Goal: Information Seeking & Learning: Learn about a topic

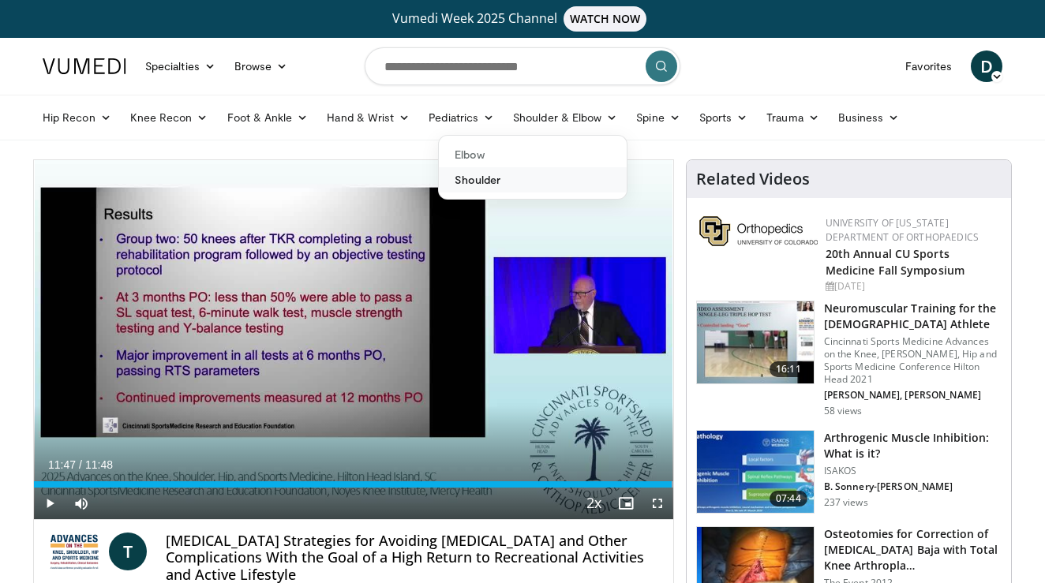
click at [523, 171] on link "Shoulder" at bounding box center [533, 179] width 188 height 25
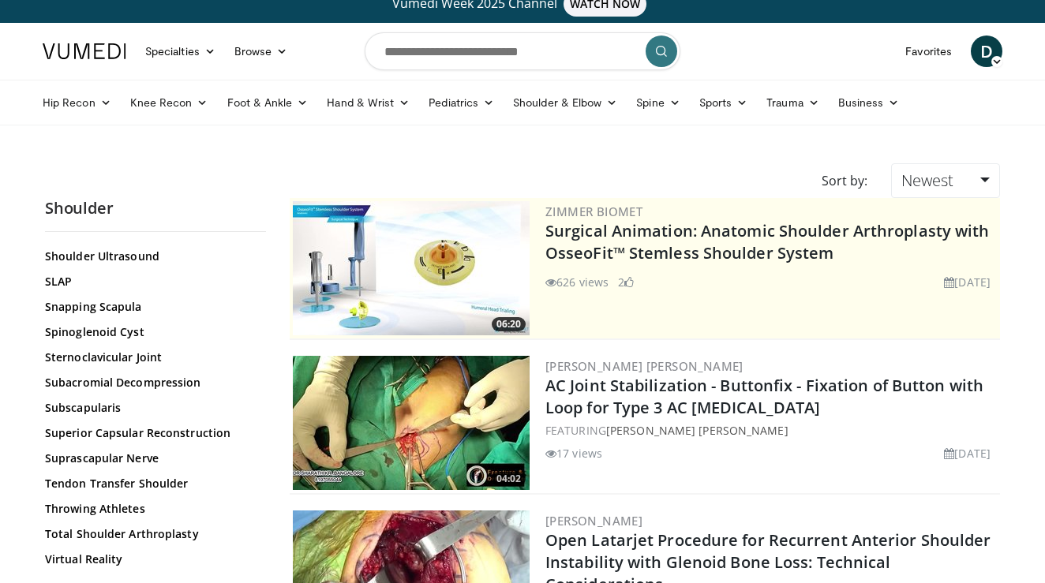
scroll to position [1736, 0]
click at [766, 103] on link "Trauma" at bounding box center [793, 103] width 72 height 32
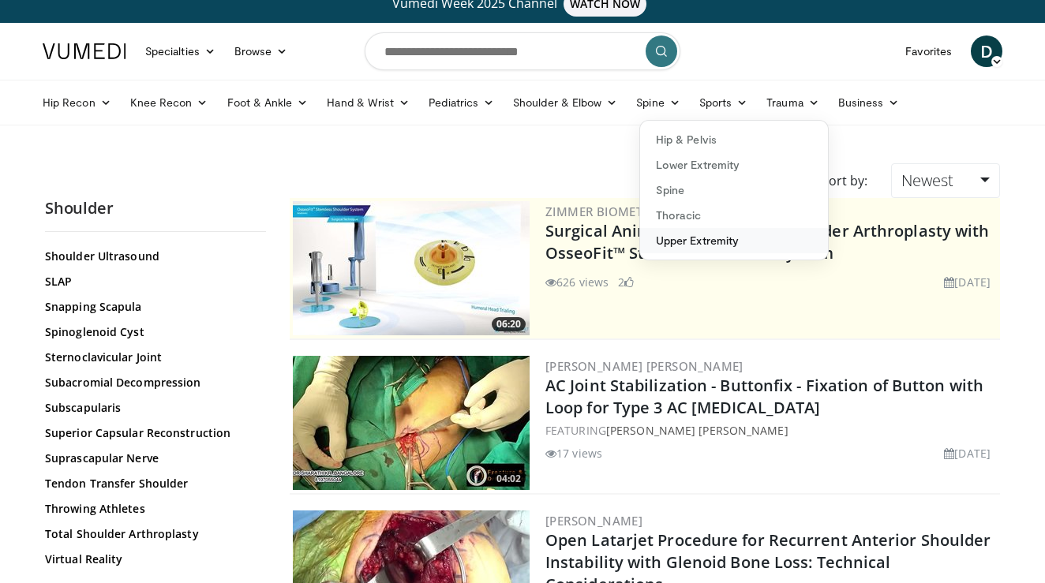
click at [702, 238] on link "Upper Extremity" at bounding box center [734, 240] width 188 height 25
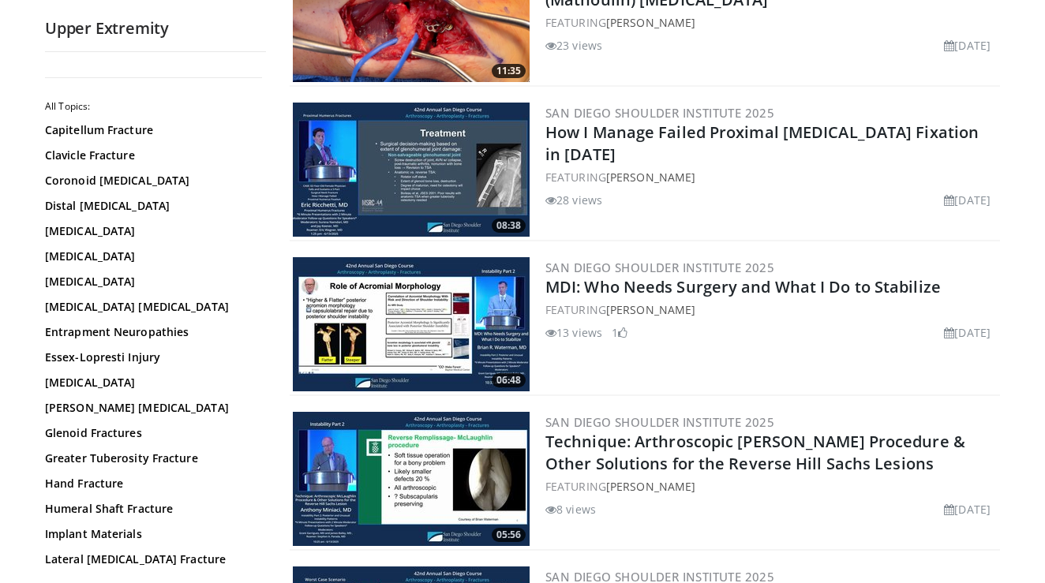
scroll to position [2292, 0]
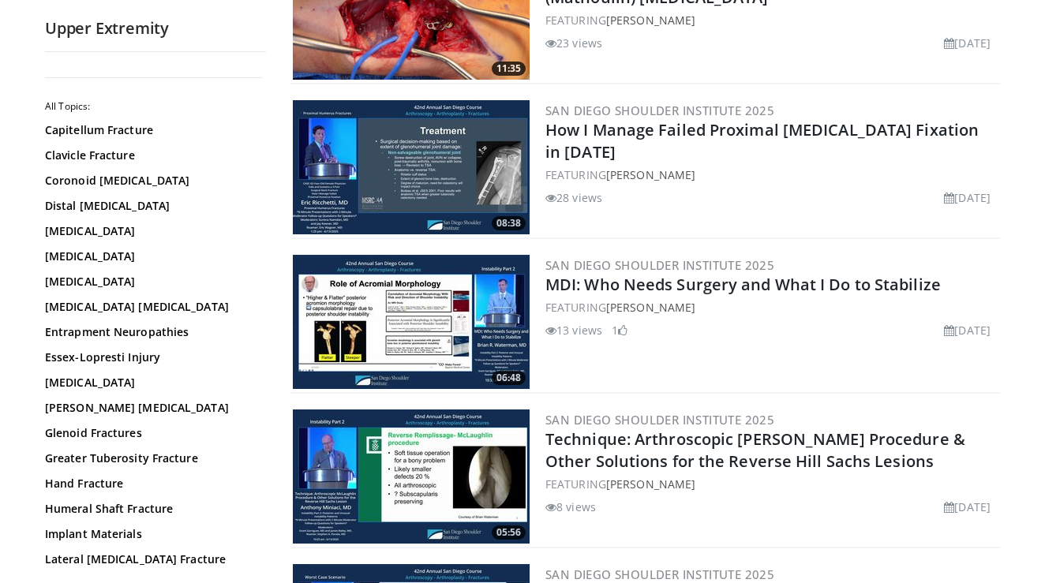
click at [418, 291] on img at bounding box center [411, 322] width 237 height 134
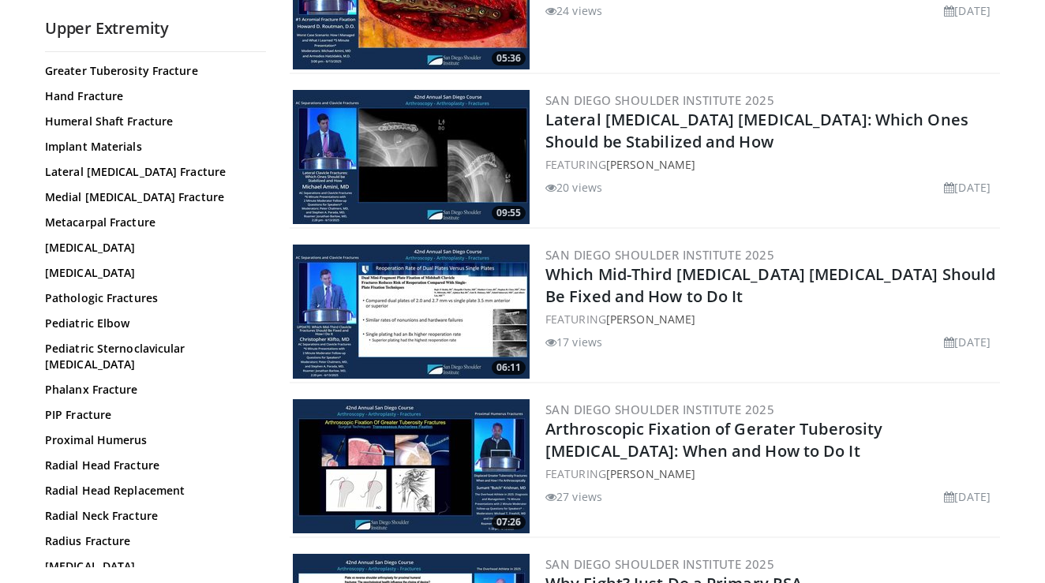
scroll to position [389, 0]
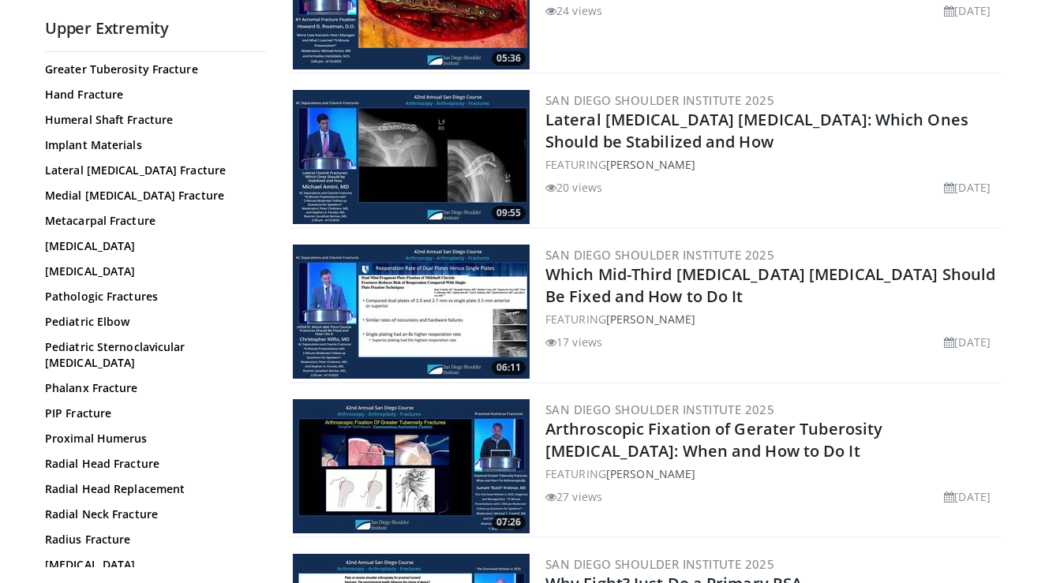
click at [82, 431] on link "Proximal Humerus" at bounding box center [151, 439] width 213 height 16
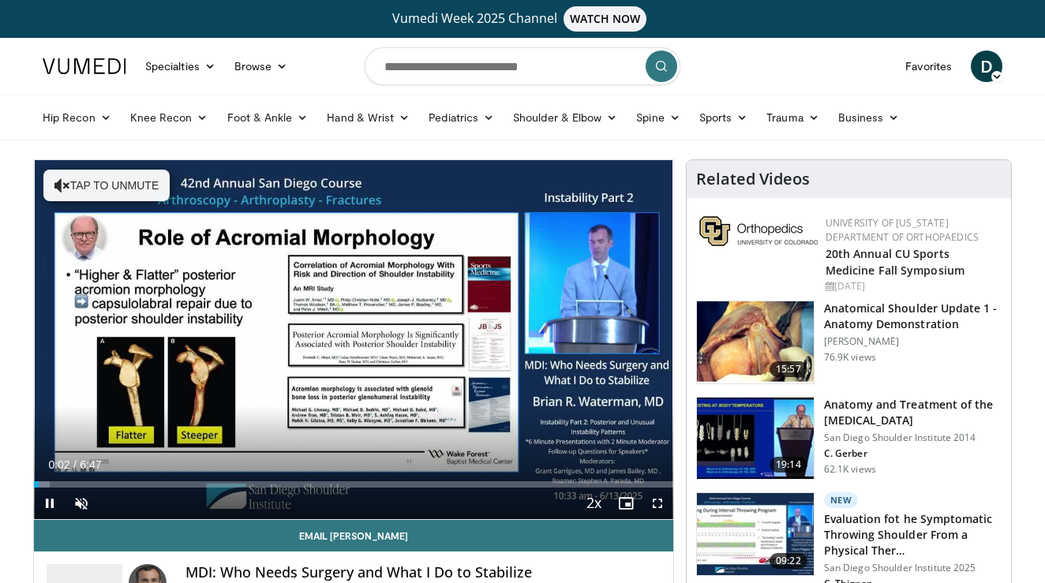
click at [91, 506] on span "Video Player" at bounding box center [82, 504] width 32 height 32
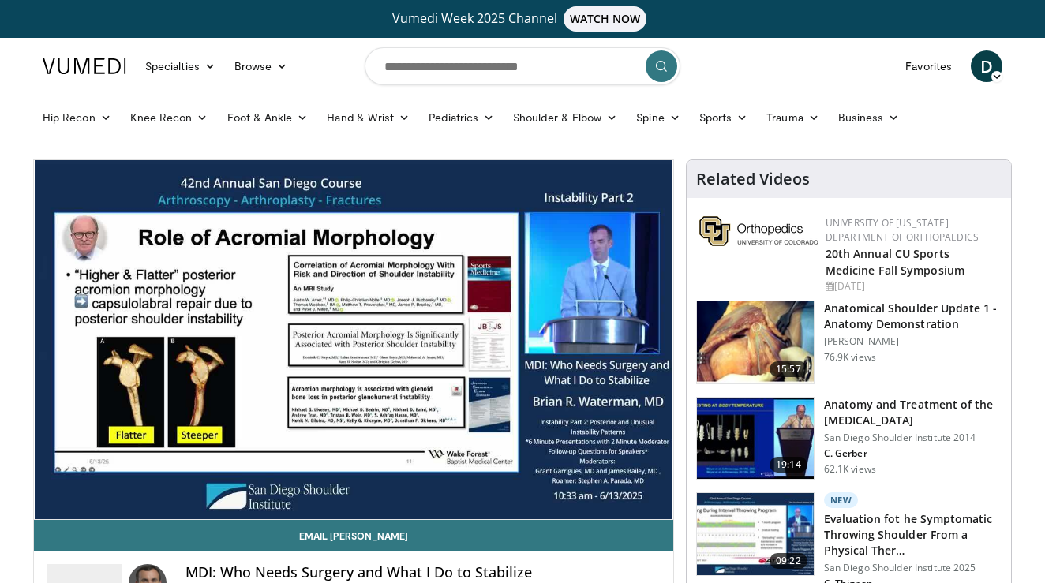
click at [222, 325] on div "10 seconds Tap to unmute" at bounding box center [353, 339] width 639 height 359
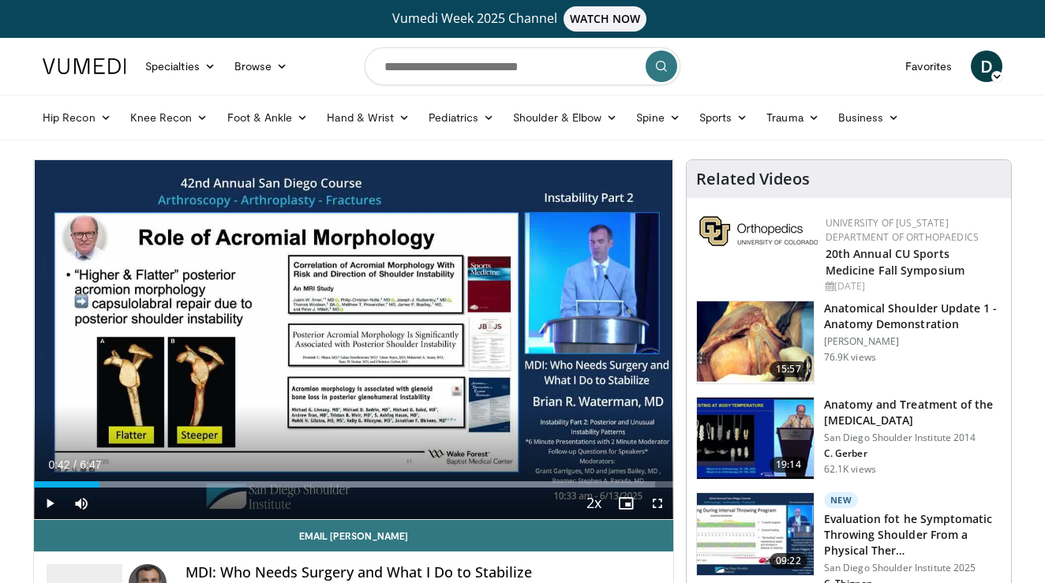
click at [309, 301] on div "10 seconds Tap to unmute" at bounding box center [353, 339] width 639 height 359
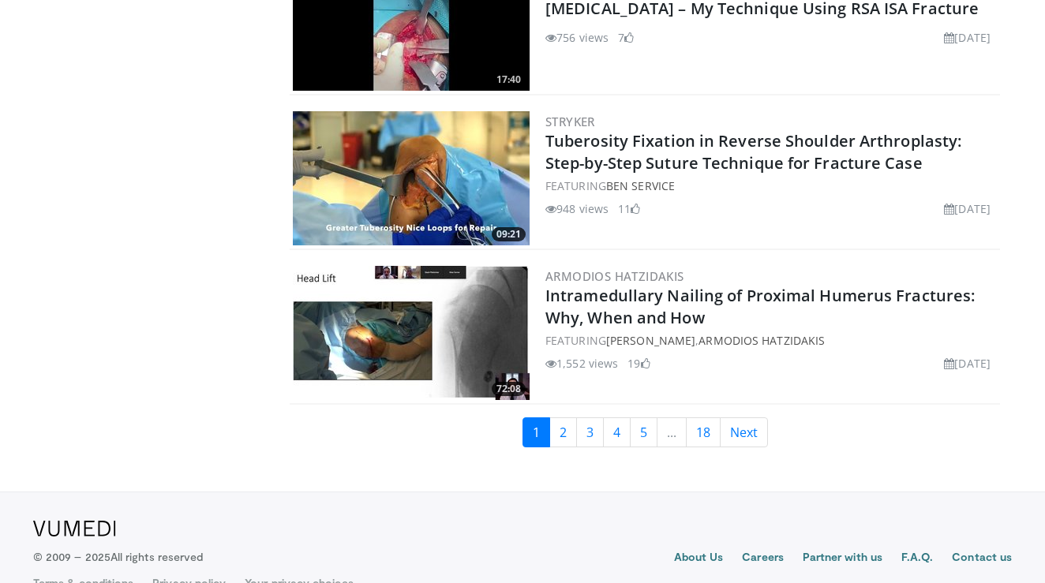
scroll to position [3674, 0]
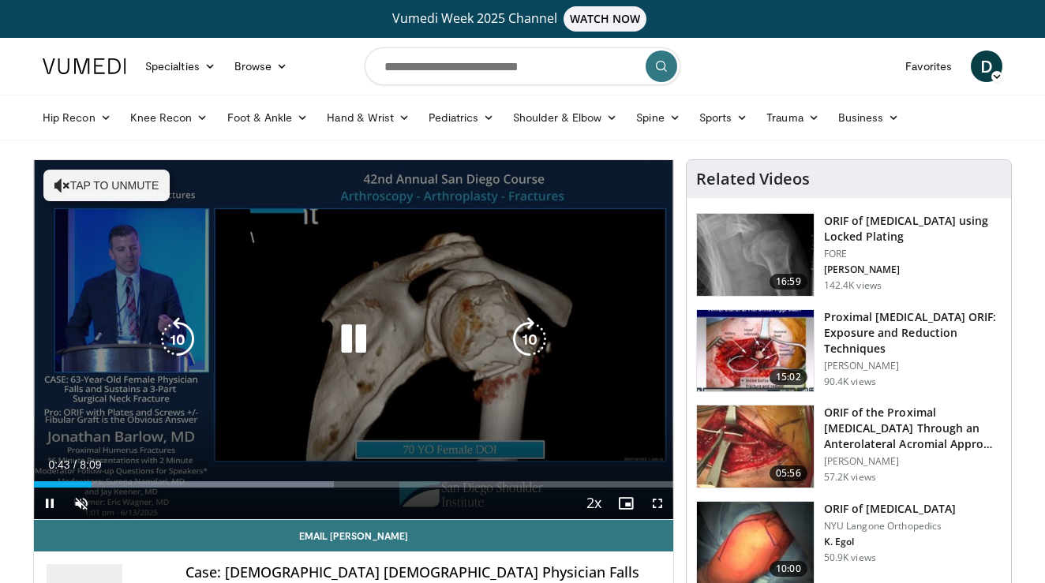
click at [303, 298] on div "10 seconds Tap to unmute" at bounding box center [353, 339] width 639 height 359
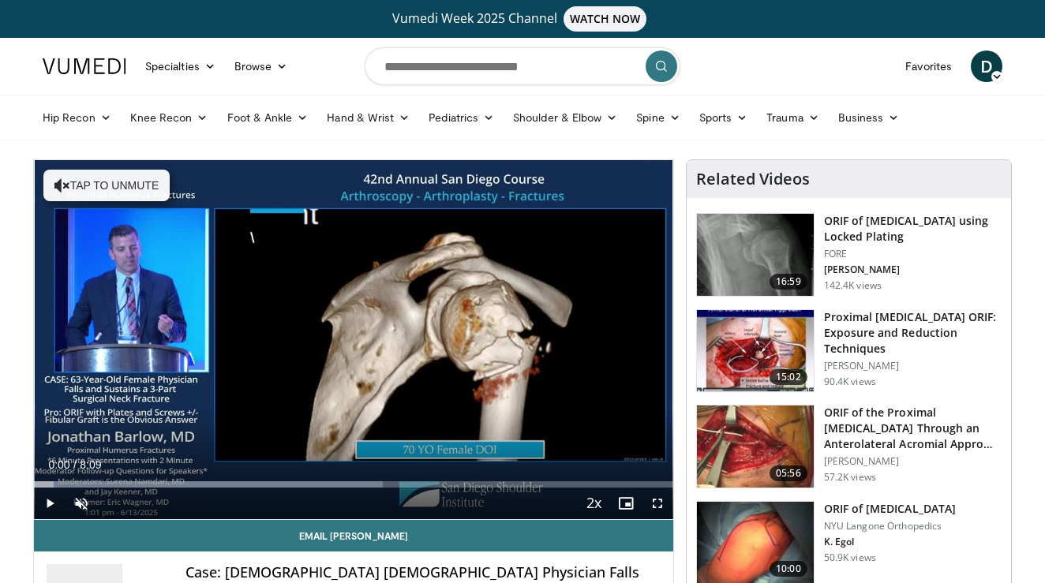
drag, startPoint x: 84, startPoint y: 484, endPoint x: 8, endPoint y: 482, distance: 75.8
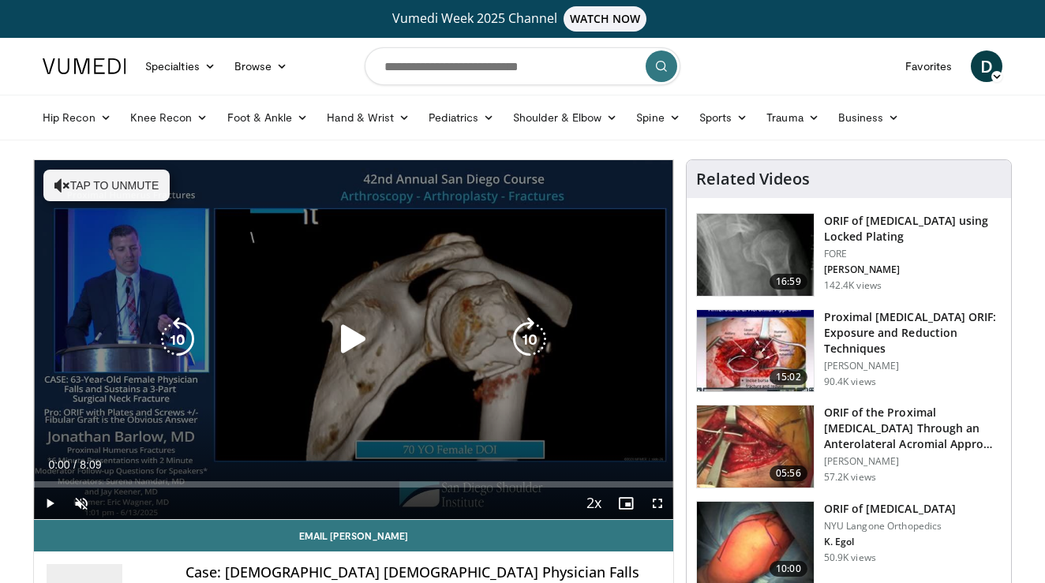
click at [349, 290] on div "10 seconds Tap to unmute" at bounding box center [353, 339] width 639 height 359
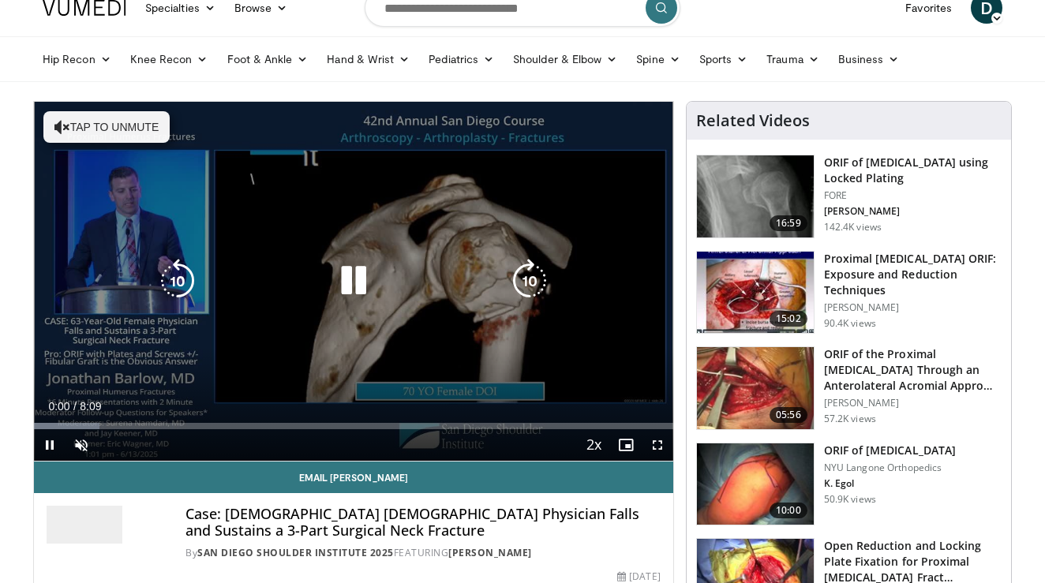
scroll to position [61, 0]
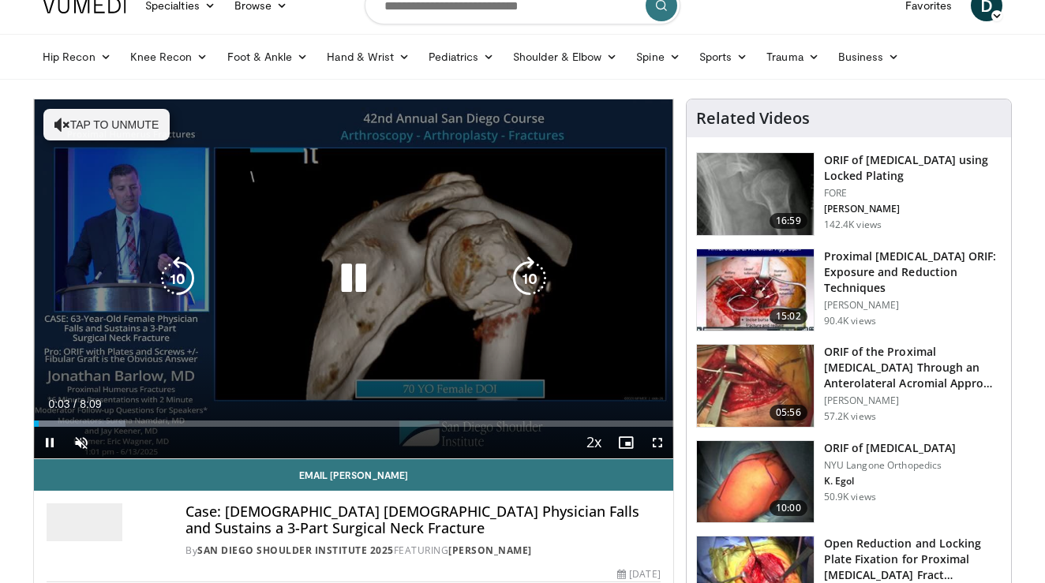
click at [113, 126] on button "Tap to unmute" at bounding box center [106, 125] width 126 height 32
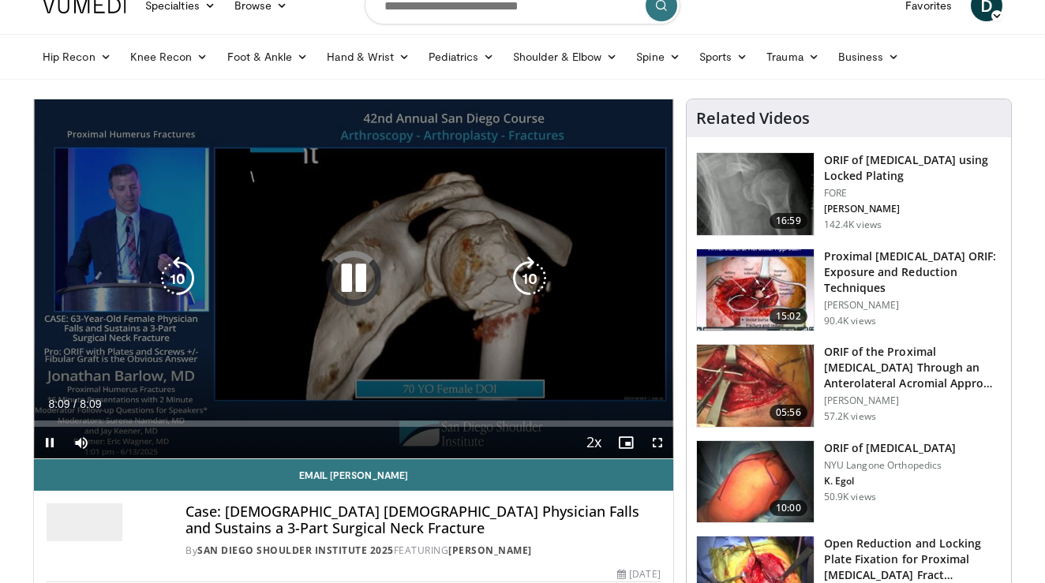
click at [354, 244] on div "10 seconds Tap to unmute" at bounding box center [353, 278] width 639 height 359
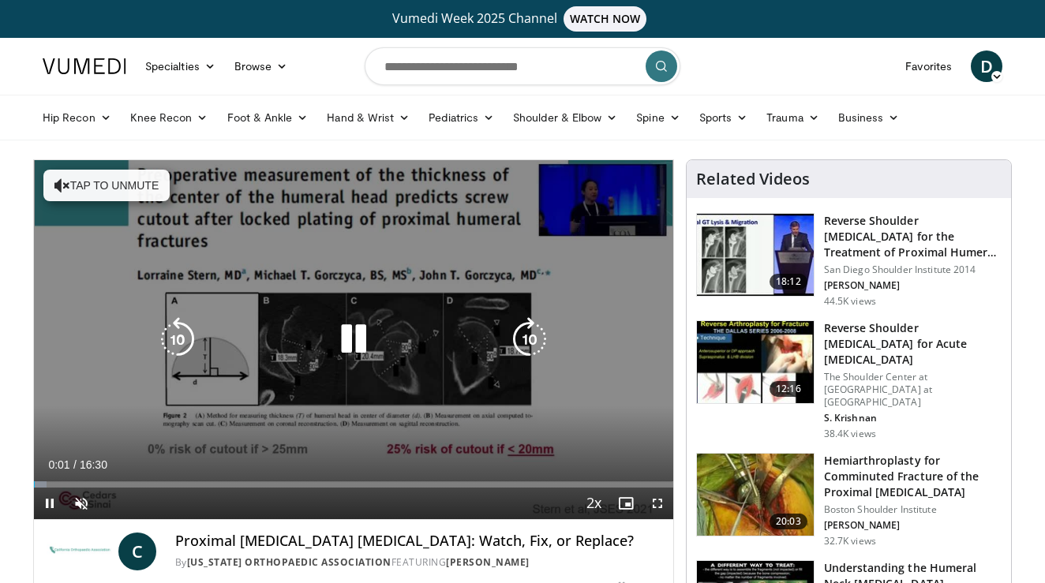
click at [114, 198] on button "Tap to unmute" at bounding box center [106, 186] width 126 height 32
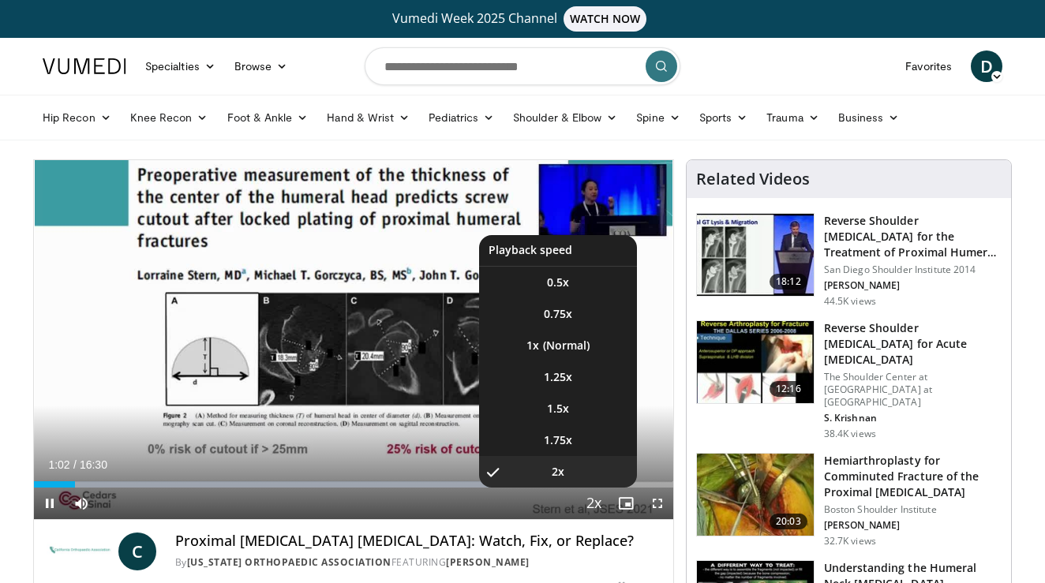
click at [595, 507] on span "Video Player" at bounding box center [594, 504] width 22 height 32
click at [570, 437] on span "1.75x" at bounding box center [558, 440] width 28 height 16
click at [589, 503] on span "Video Player" at bounding box center [594, 504] width 22 height 32
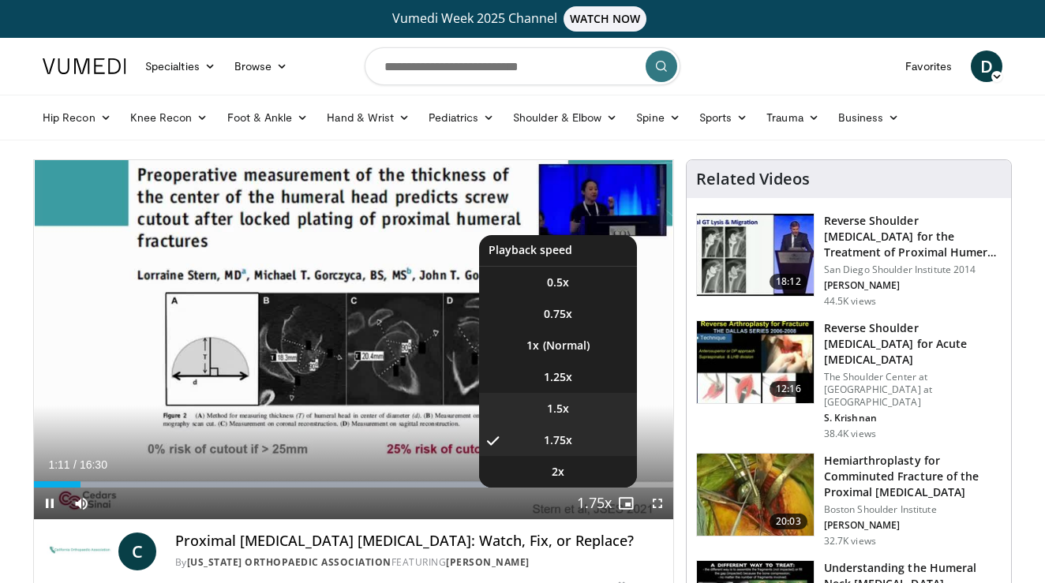
click at [571, 412] on li "1.5x" at bounding box center [558, 409] width 158 height 32
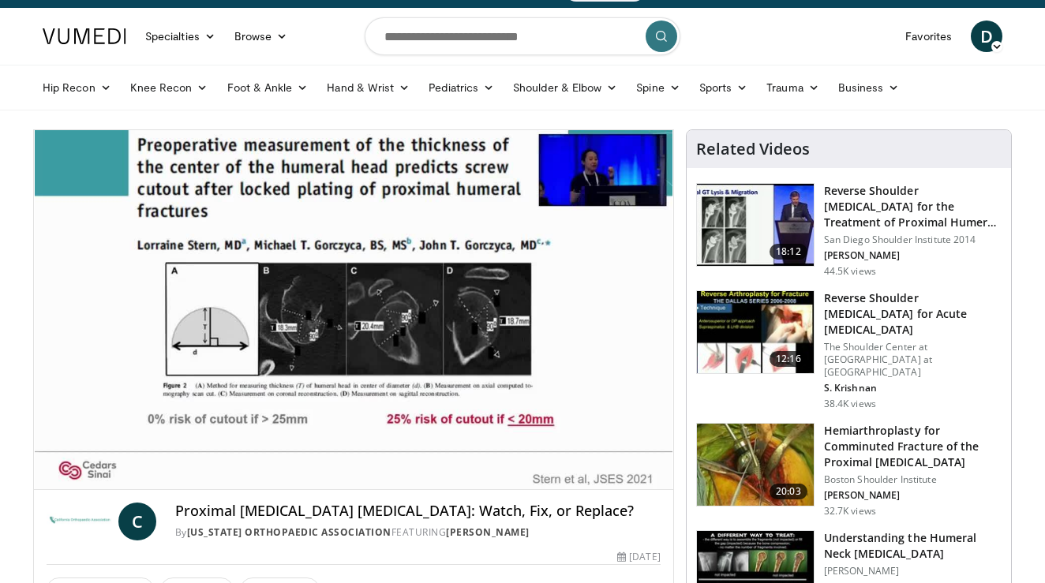
scroll to position [31, 0]
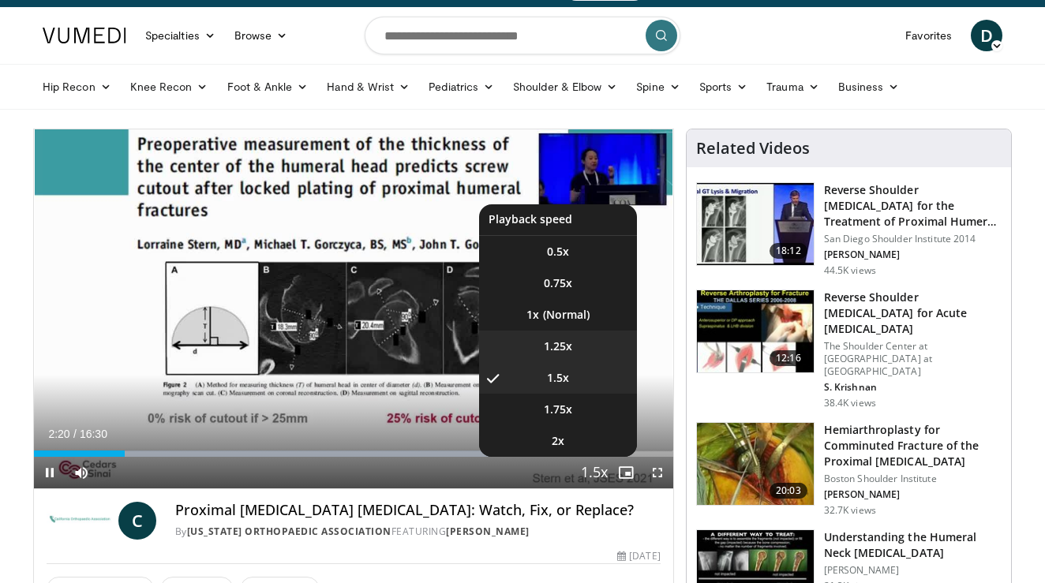
click at [586, 346] on li "1.25x" at bounding box center [558, 347] width 158 height 32
click at [572, 379] on li "1.5x" at bounding box center [558, 378] width 158 height 32
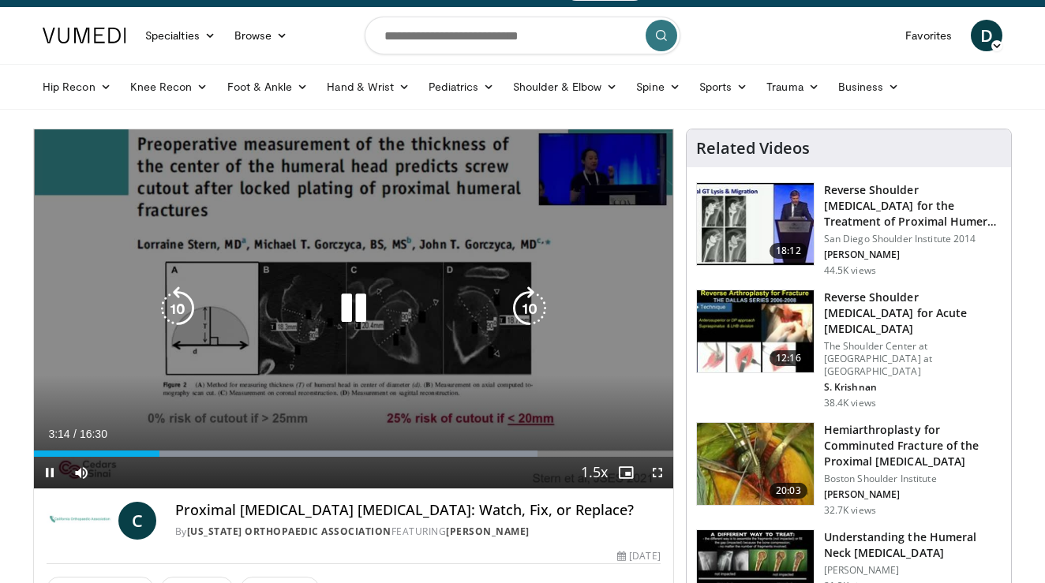
click at [417, 221] on div "10 seconds Tap to unmute" at bounding box center [353, 308] width 639 height 359
click at [183, 306] on icon "Video Player" at bounding box center [177, 308] width 44 height 44
click at [490, 291] on div "20 seconds Tap to unmute" at bounding box center [353, 308] width 639 height 359
click at [358, 306] on icon "Video Player" at bounding box center [353, 308] width 44 height 44
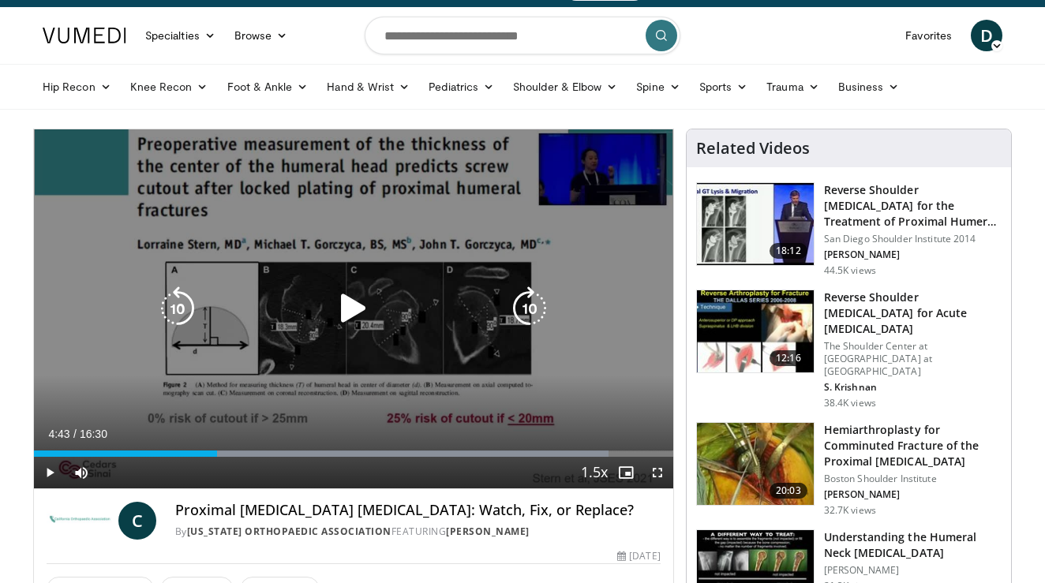
click at [331, 346] on div "20 seconds Tap to unmute" at bounding box center [353, 308] width 639 height 359
click at [351, 298] on icon "Video Player" at bounding box center [353, 308] width 44 height 44
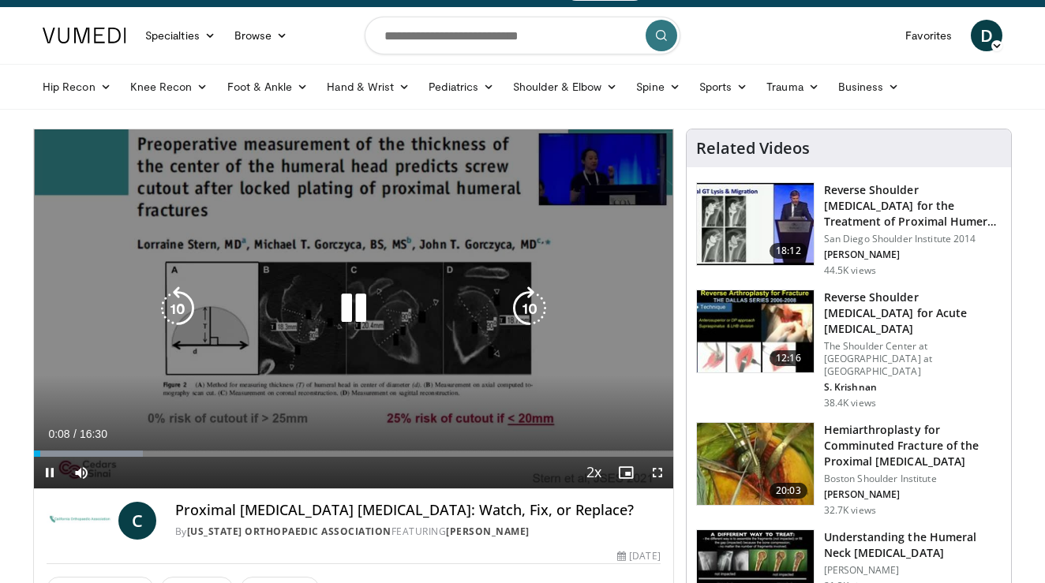
click at [357, 316] on icon "Video Player" at bounding box center [353, 308] width 44 height 44
click at [347, 255] on div "20 seconds Tap to unmute" at bounding box center [353, 308] width 639 height 359
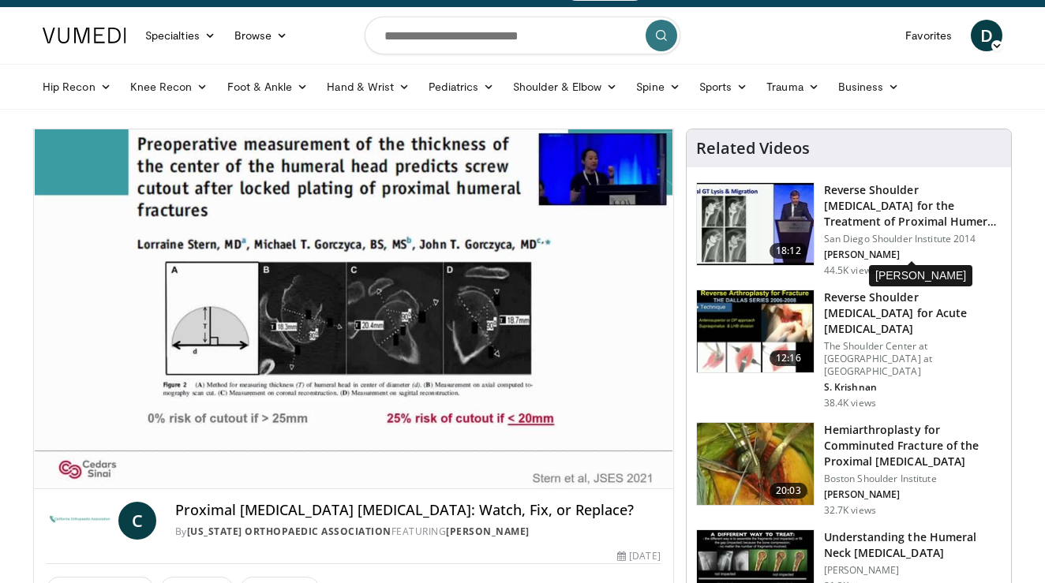
click at [837, 254] on p "[PERSON_NAME]" at bounding box center [913, 255] width 178 height 13
click at [840, 256] on p "[PERSON_NAME]" at bounding box center [913, 255] width 178 height 13
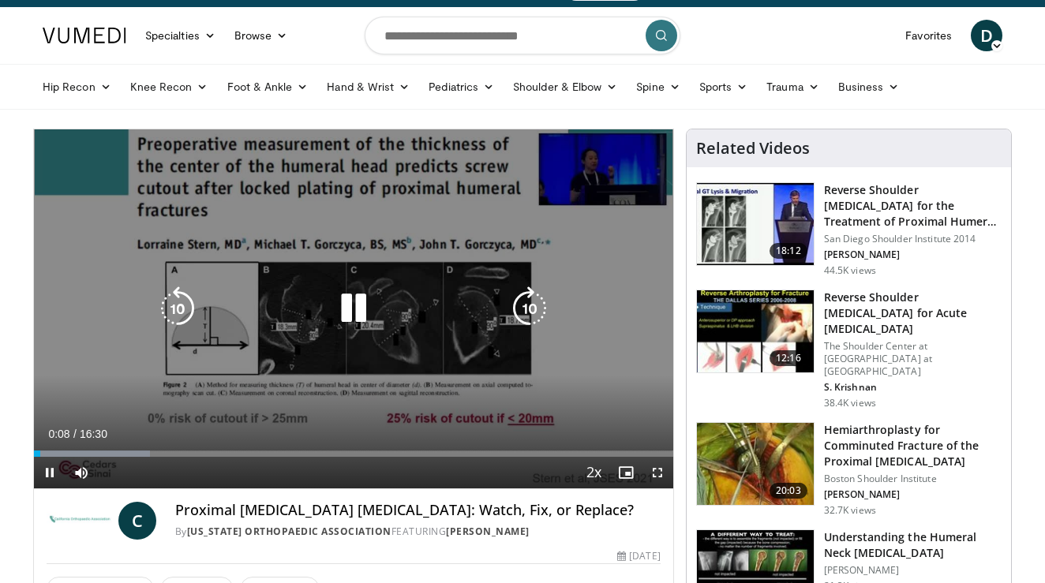
click at [336, 256] on div "20 seconds Tap to unmute" at bounding box center [353, 308] width 639 height 359
click at [422, 264] on div "20 seconds Tap to unmute" at bounding box center [353, 308] width 639 height 359
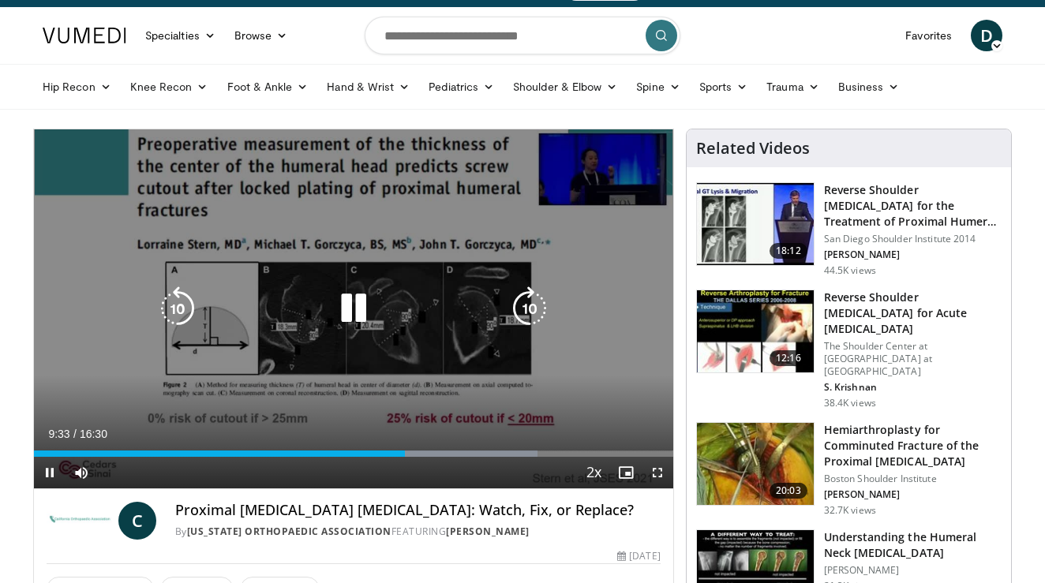
click at [370, 250] on div "20 seconds Tap to unmute" at bounding box center [353, 308] width 639 height 359
click at [353, 311] on icon "Video Player" at bounding box center [353, 308] width 44 height 44
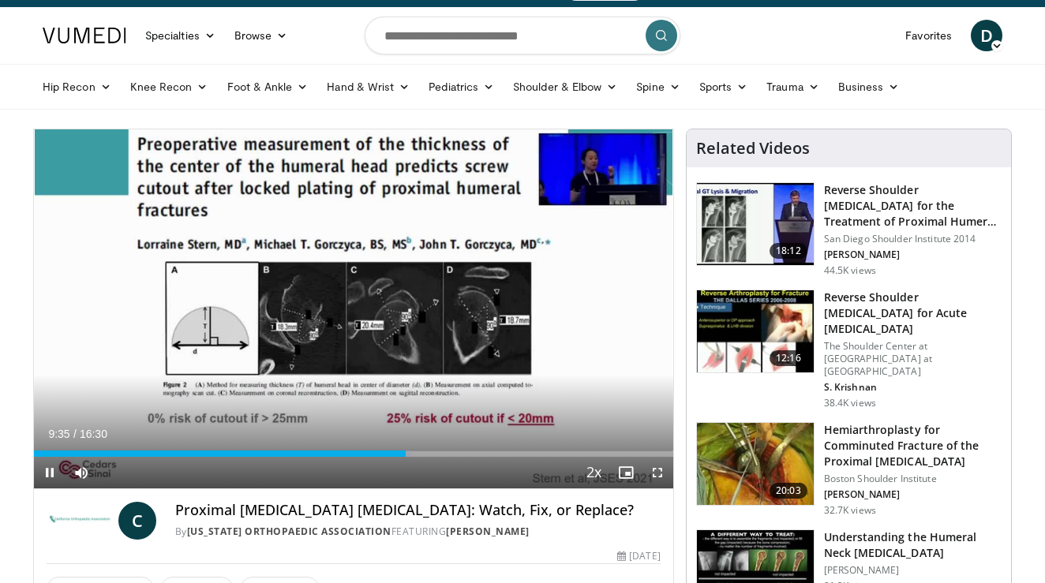
scroll to position [43, 0]
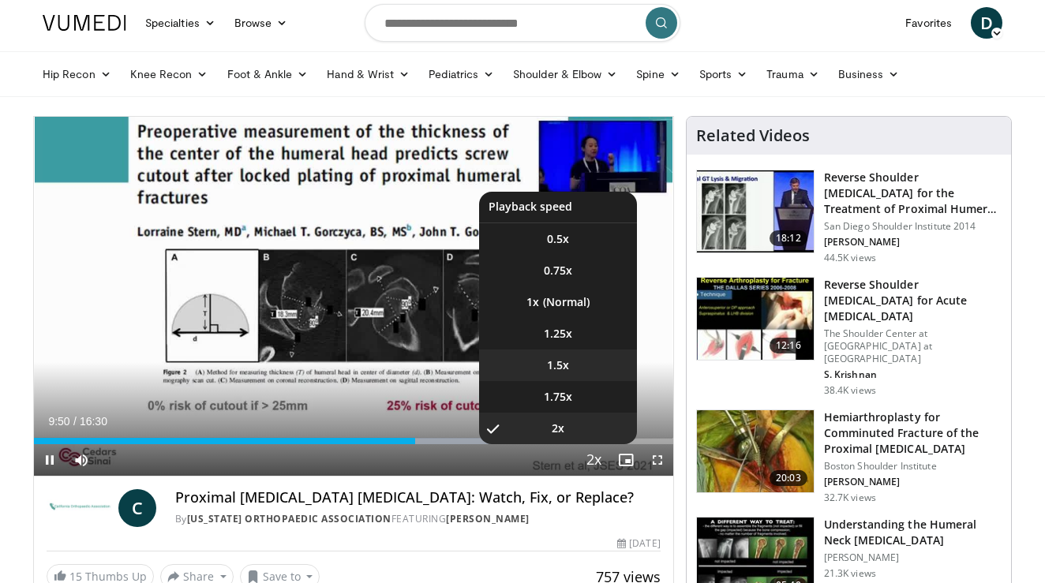
click at [567, 361] on span "1.5x" at bounding box center [558, 365] width 22 height 16
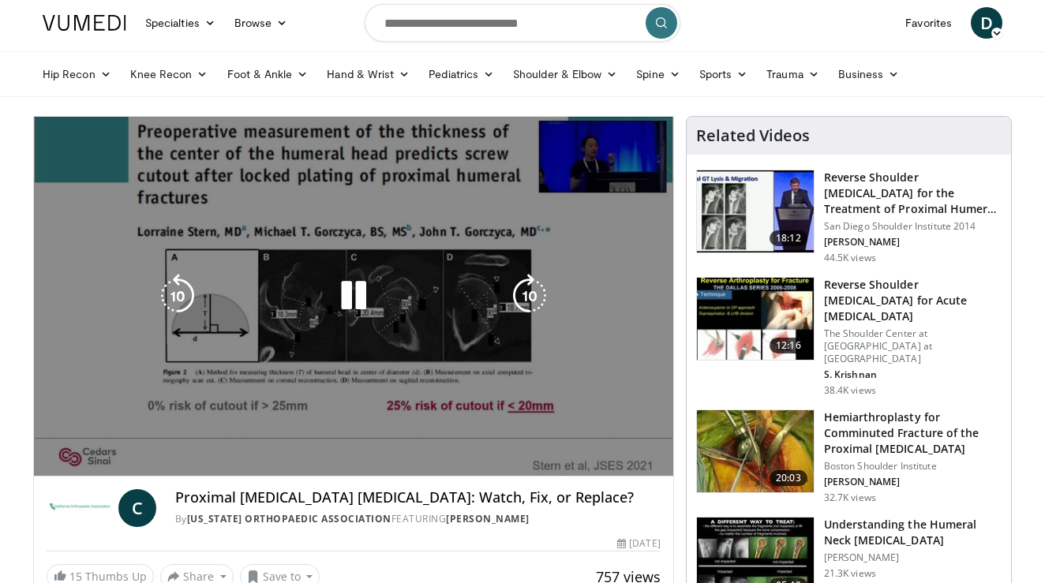
click at [357, 356] on div "20 seconds Tap to unmute" at bounding box center [353, 296] width 639 height 359
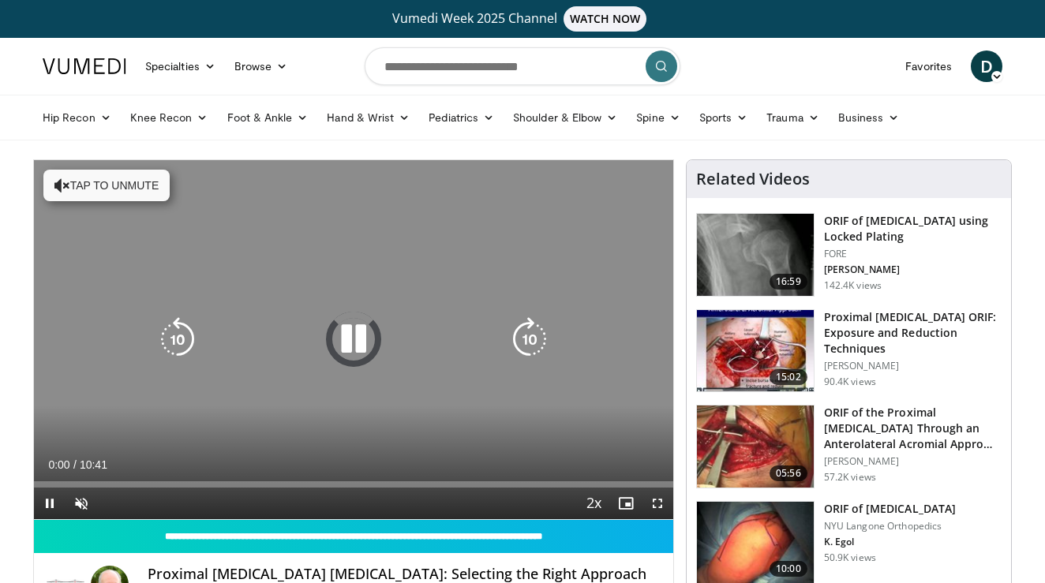
click at [481, 259] on div "10 seconds Tap to unmute" at bounding box center [353, 339] width 639 height 359
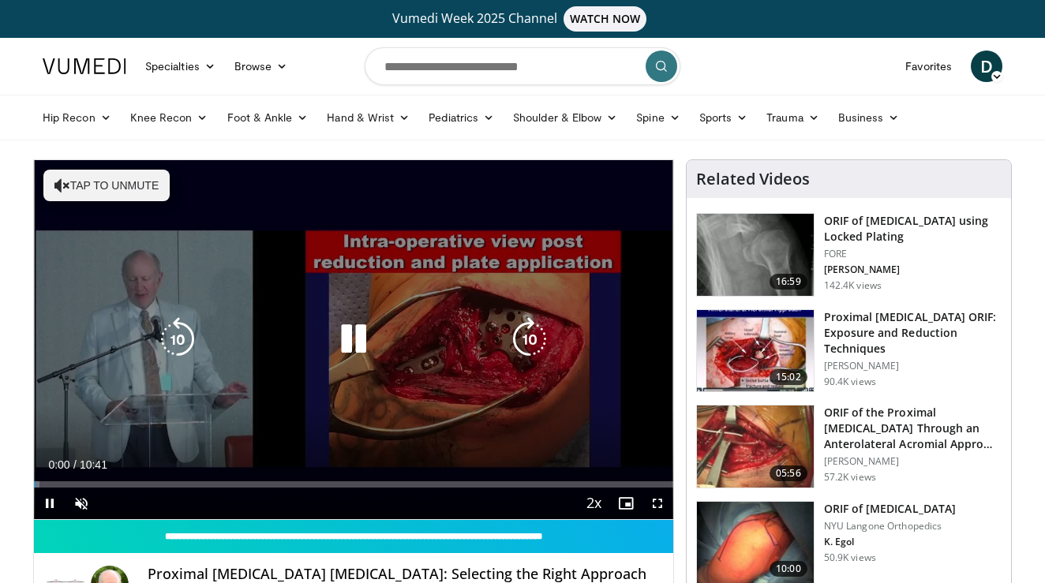
click at [96, 193] on button "Tap to unmute" at bounding box center [106, 186] width 126 height 32
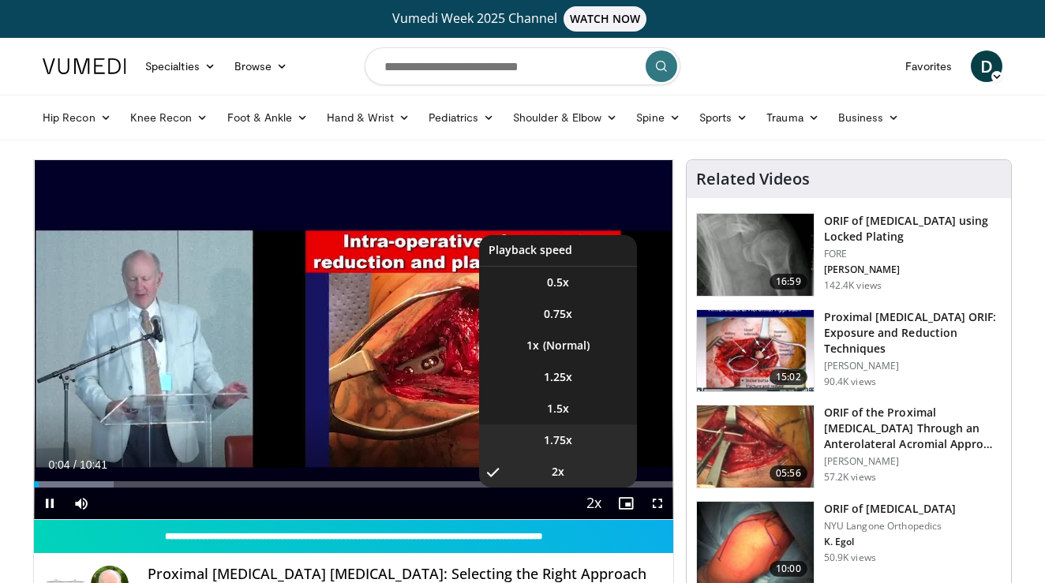
click at [590, 449] on li "1.75x" at bounding box center [558, 441] width 158 height 32
click at [578, 409] on li "1.5x" at bounding box center [558, 409] width 158 height 32
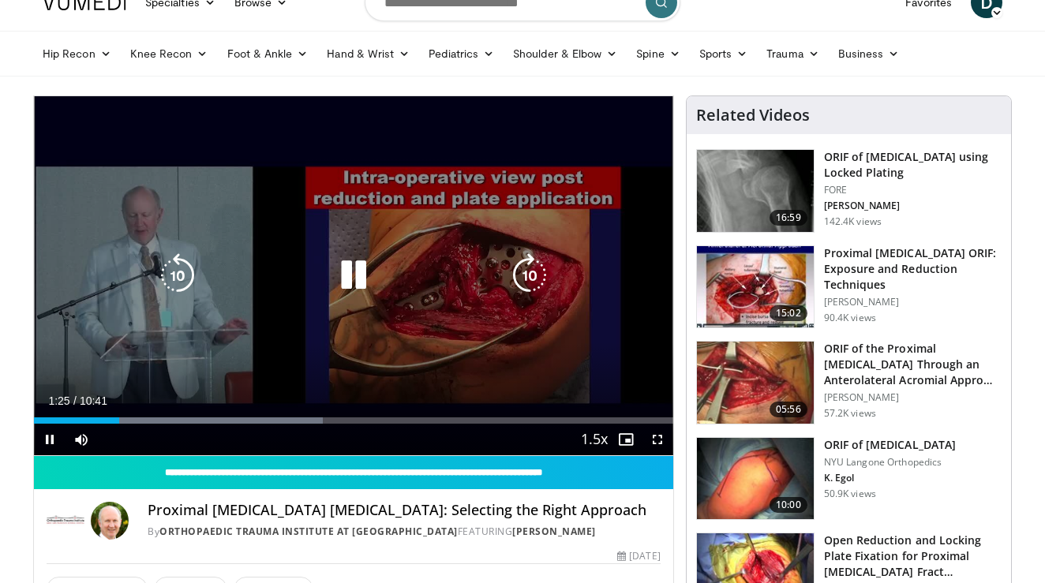
scroll to position [82, 0]
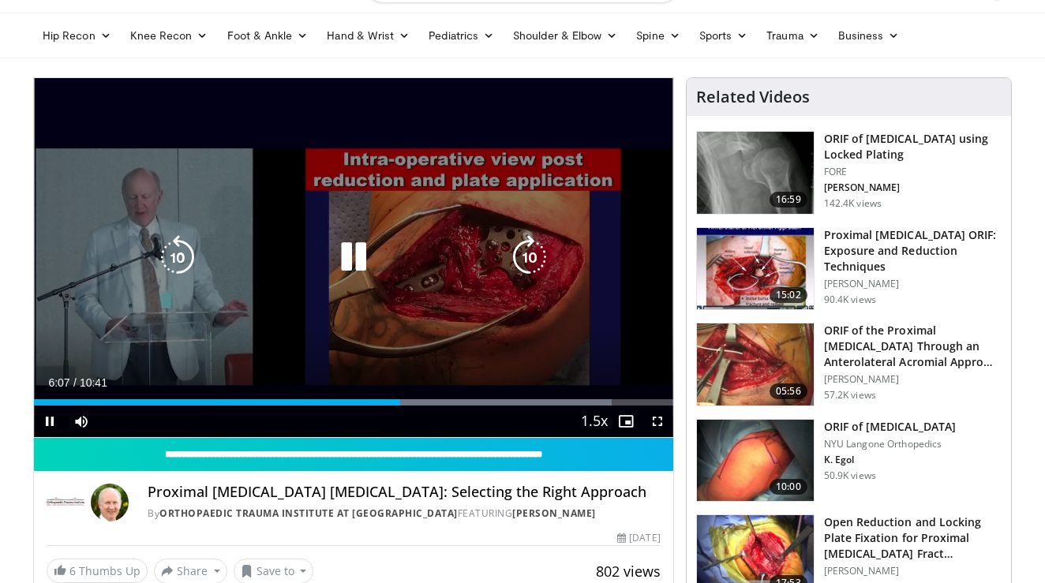
click at [615, 160] on div "10 seconds Tap to unmute" at bounding box center [353, 257] width 639 height 359
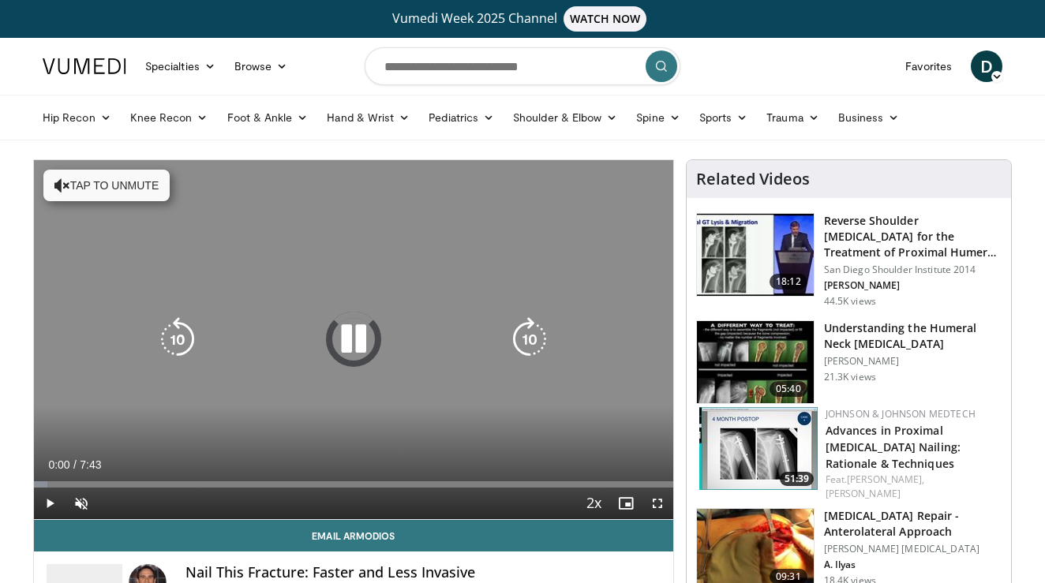
click at [108, 184] on button "Tap to unmute" at bounding box center [106, 186] width 126 height 32
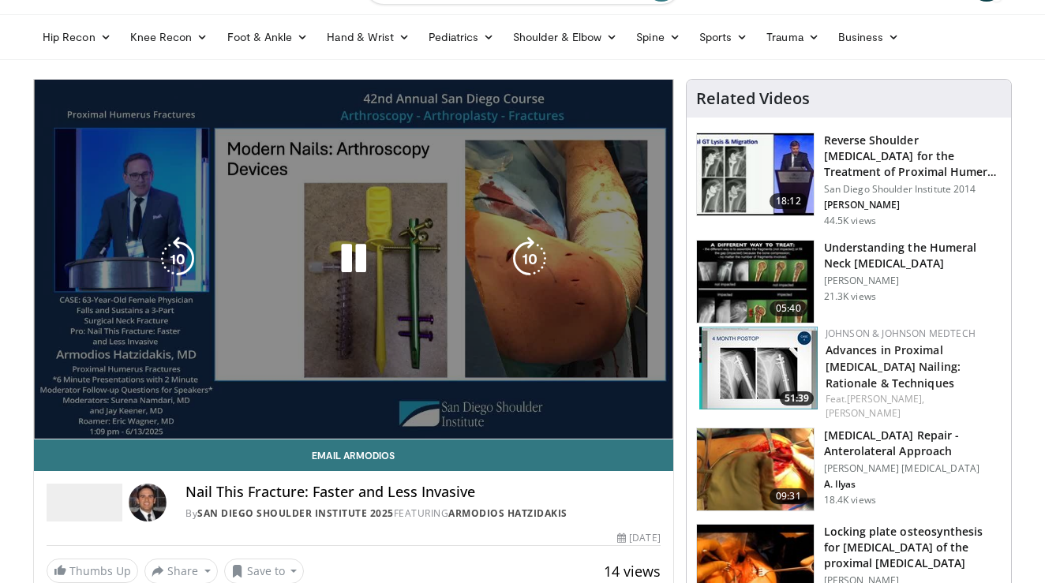
scroll to position [80, 0]
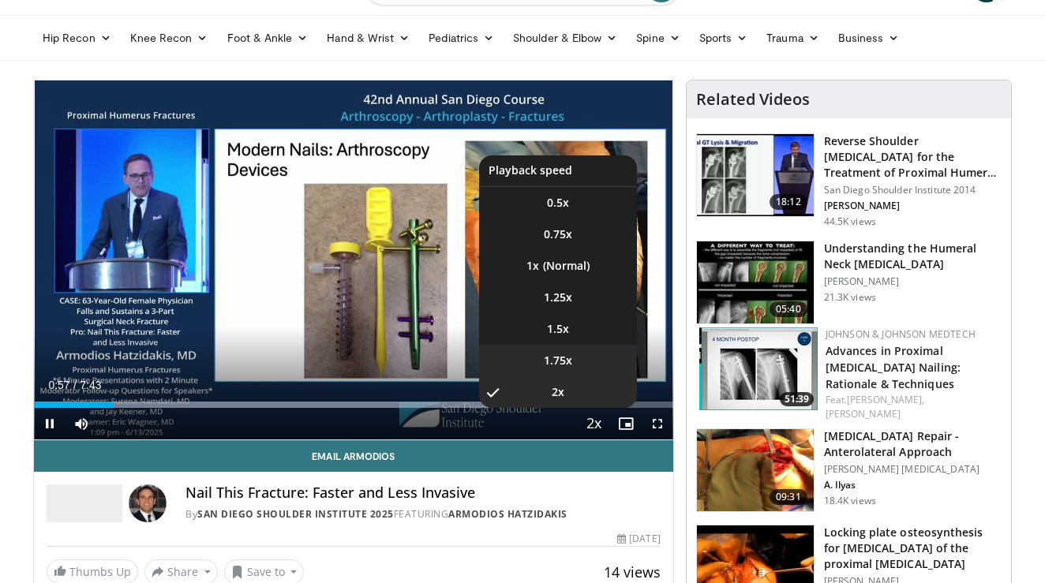
click at [576, 356] on li "1.75x" at bounding box center [558, 361] width 158 height 32
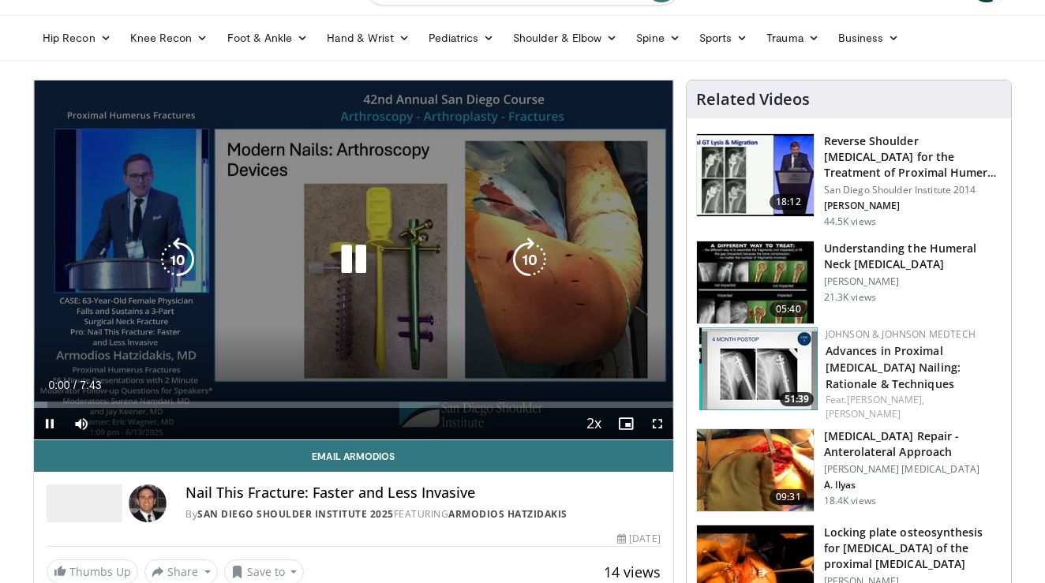
click at [378, 288] on div "10 seconds Tap to unmute" at bounding box center [353, 259] width 639 height 359
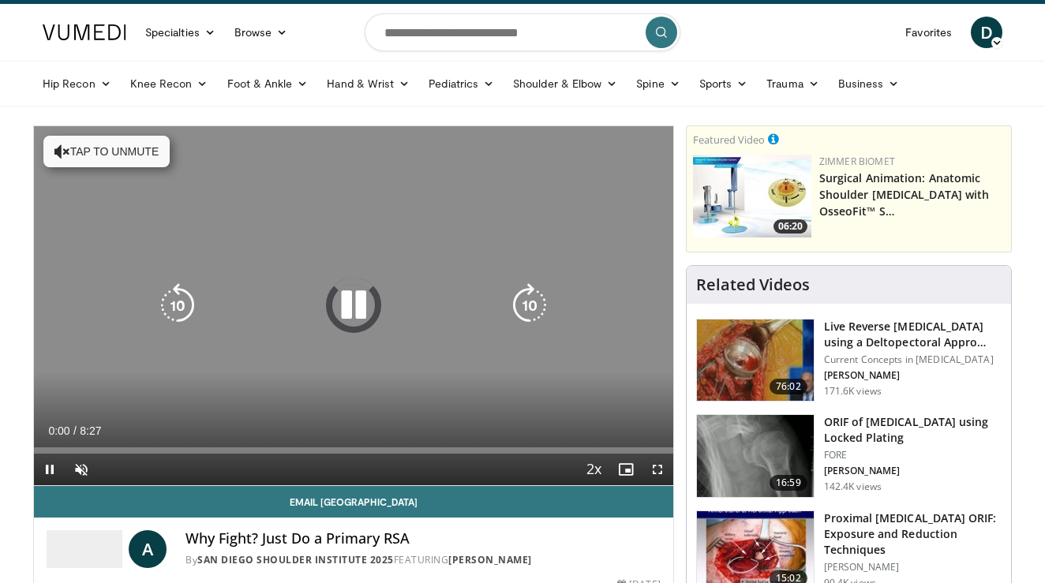
scroll to position [40, 0]
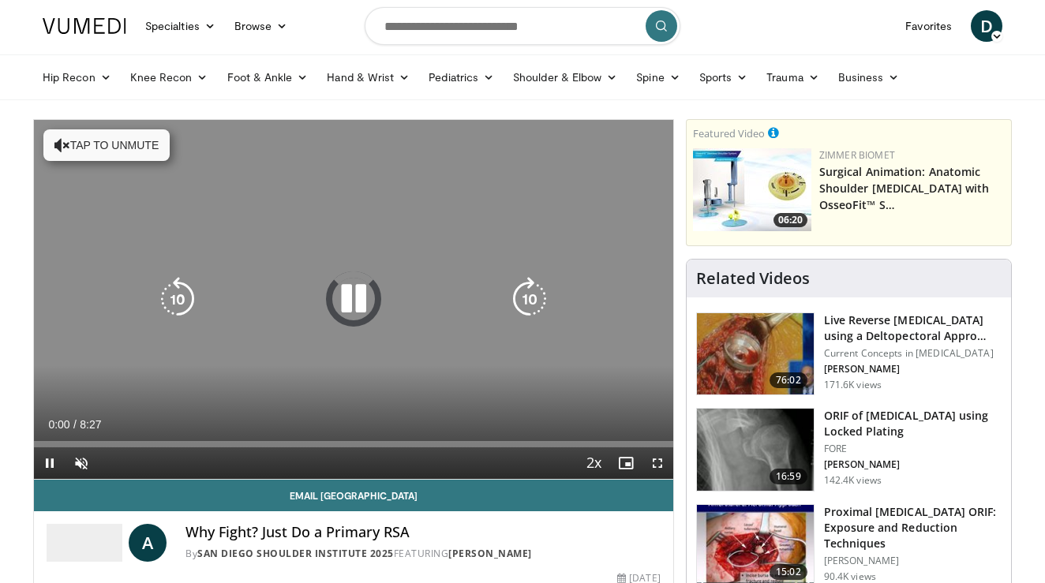
click at [103, 134] on button "Tap to unmute" at bounding box center [106, 145] width 126 height 32
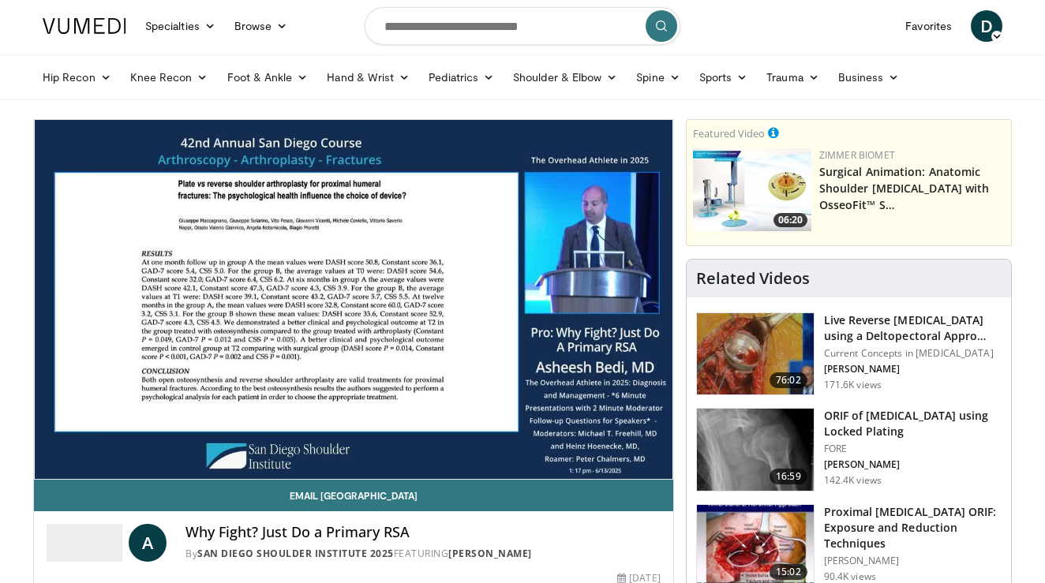
click at [574, 387] on div "10 seconds Tap to unmute" at bounding box center [353, 299] width 639 height 359
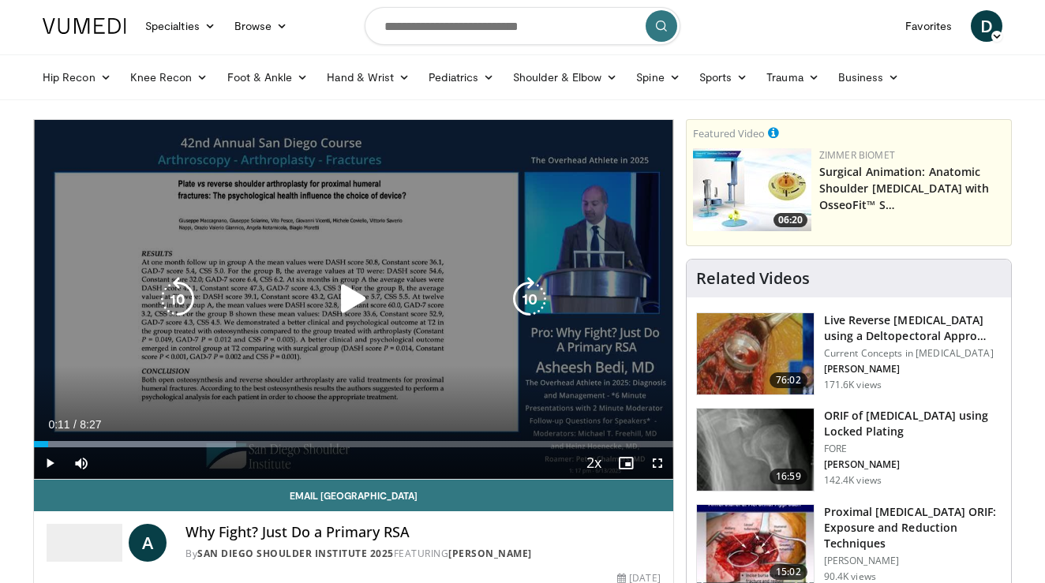
click at [363, 271] on div "10 seconds Tap to unmute" at bounding box center [353, 299] width 639 height 359
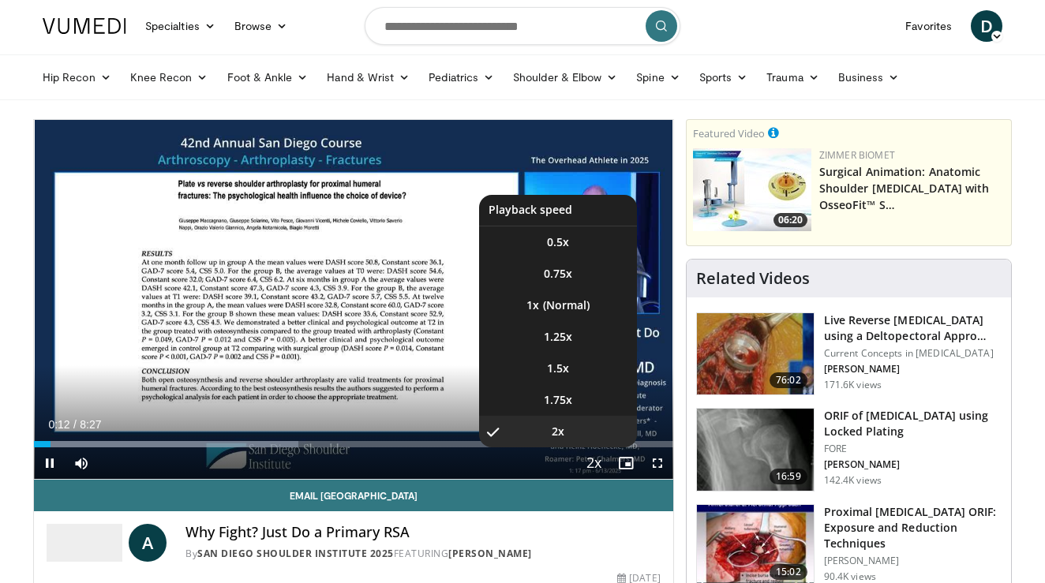
click at [585, 462] on span "Video Player" at bounding box center [594, 464] width 22 height 32
click at [560, 401] on span "1.75x" at bounding box center [558, 400] width 28 height 16
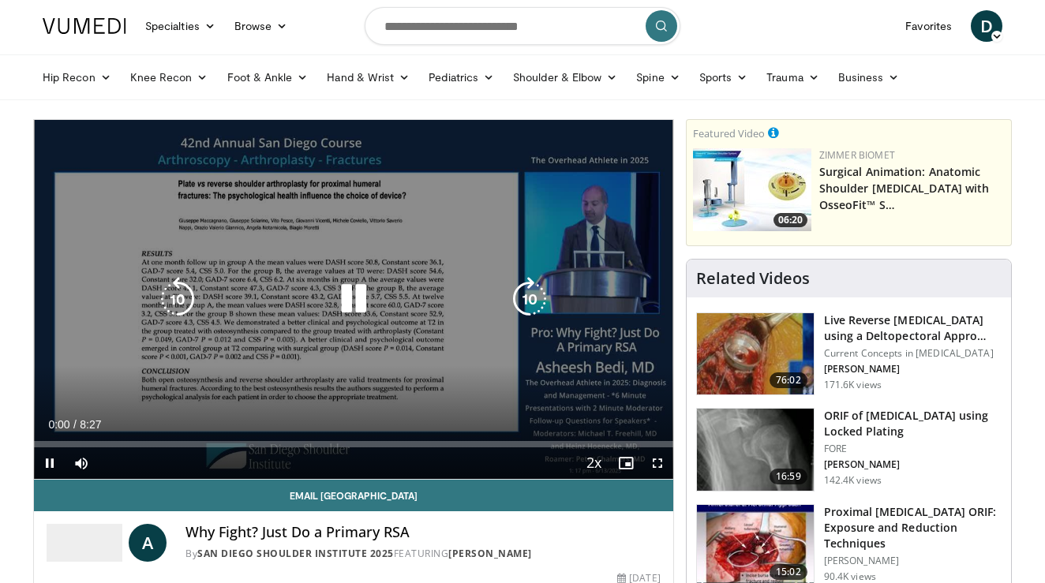
click at [357, 297] on icon "Video Player" at bounding box center [353, 299] width 44 height 44
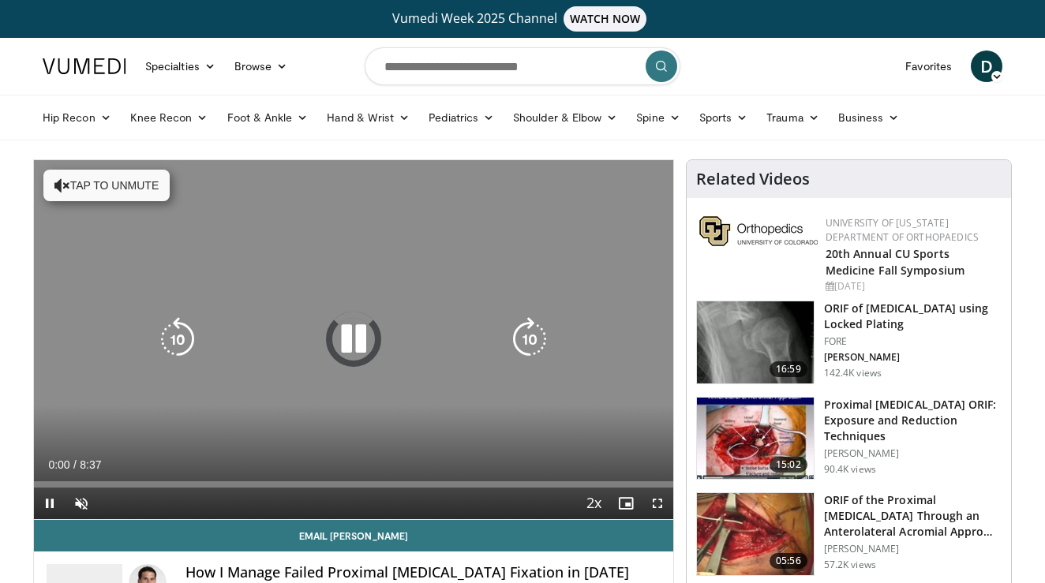
click at [414, 349] on div "Video Player" at bounding box center [354, 340] width 384 height 32
click at [136, 203] on div "10 seconds Tap to unmute" at bounding box center [353, 339] width 639 height 359
click at [132, 189] on button "Tap to unmute" at bounding box center [106, 186] width 126 height 32
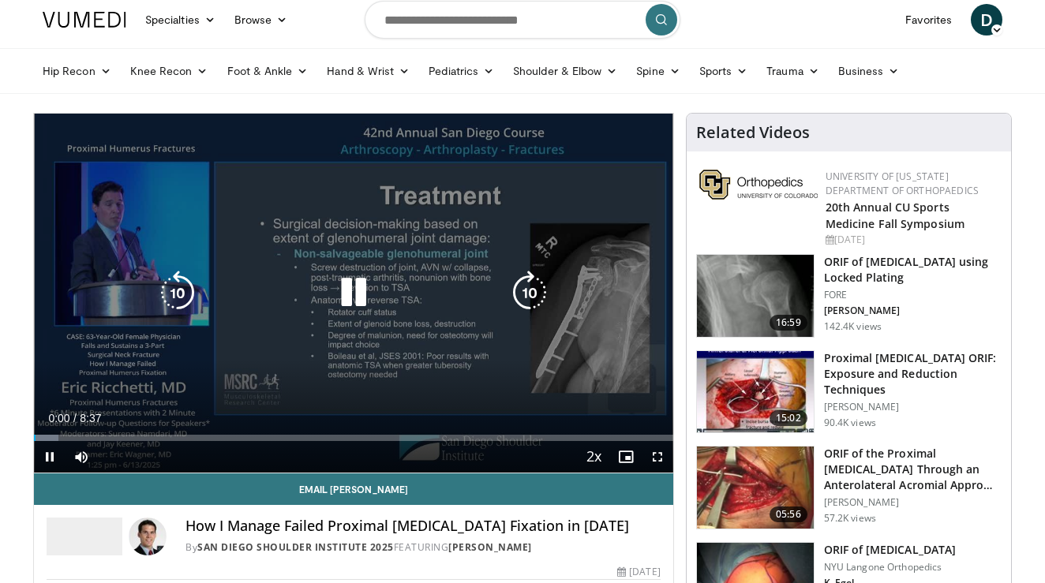
scroll to position [44, 0]
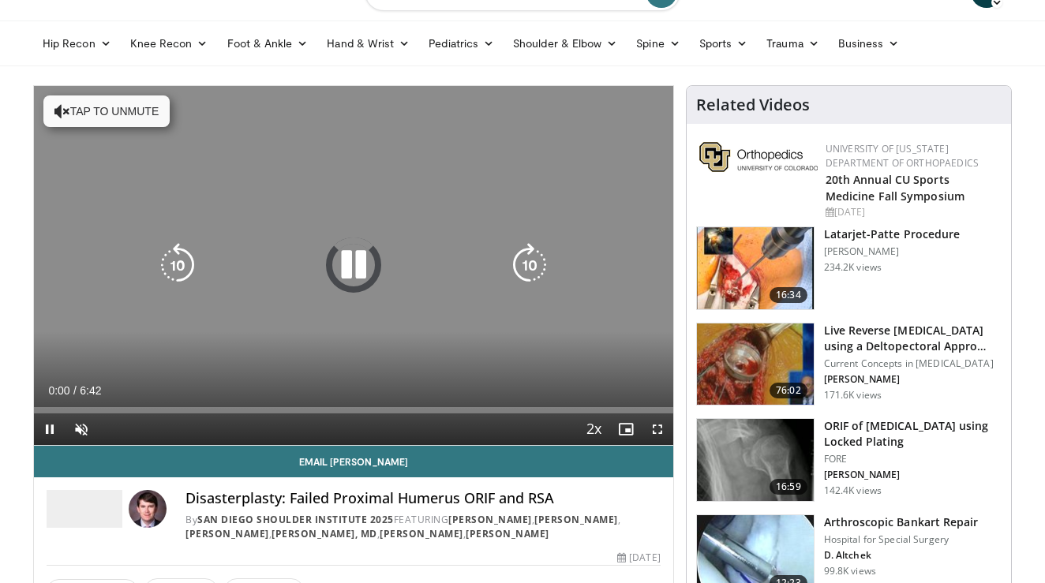
scroll to position [75, 0]
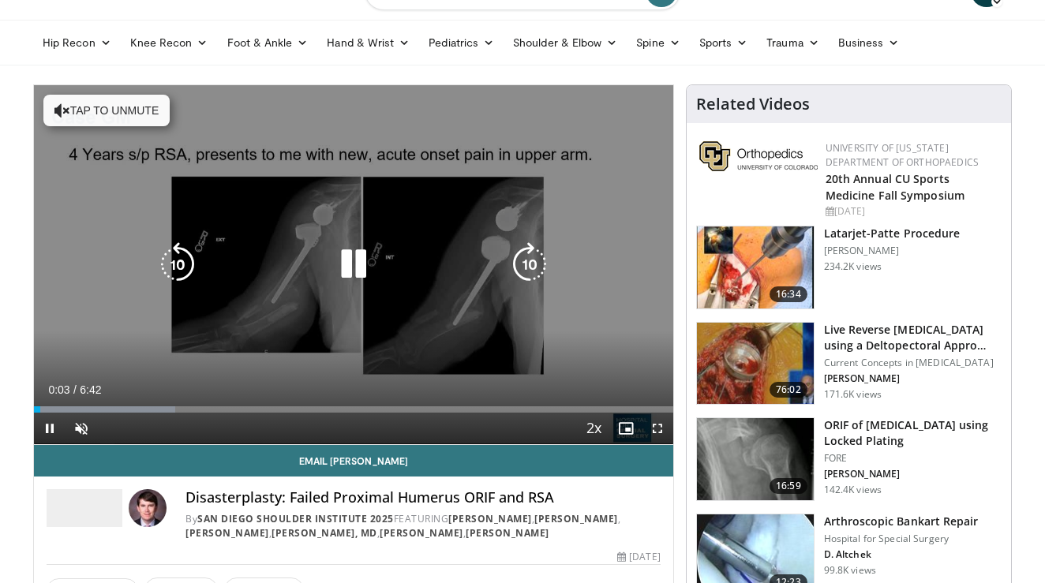
click at [117, 127] on div "10 seconds Tap to unmute" at bounding box center [353, 264] width 639 height 359
click at [117, 118] on button "Tap to unmute" at bounding box center [106, 111] width 126 height 32
click at [359, 268] on icon "Video Player" at bounding box center [353, 264] width 44 height 44
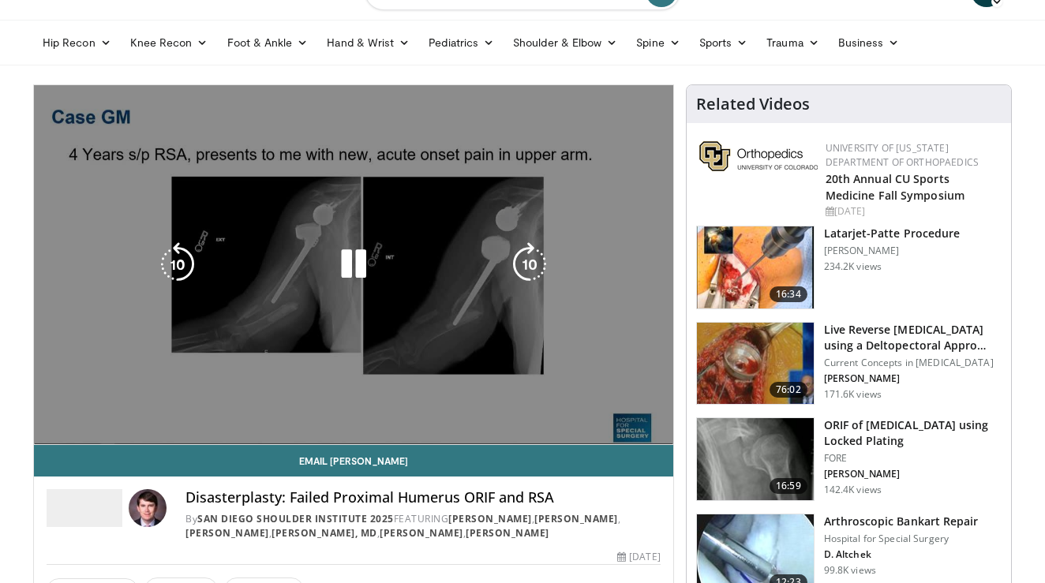
click at [341, 286] on icon "Video Player" at bounding box center [353, 264] width 44 height 44
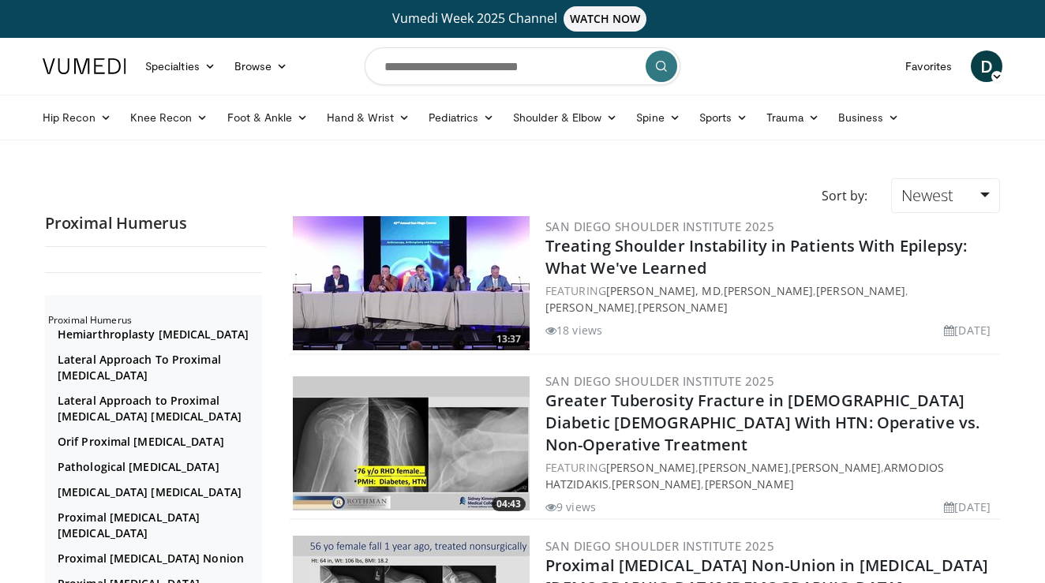
scroll to position [3674, 0]
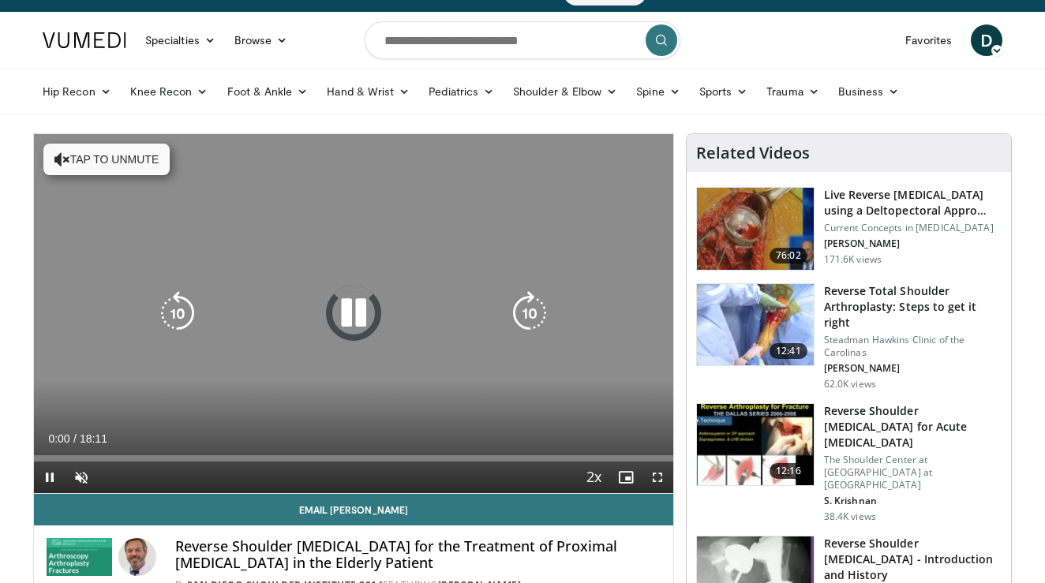
scroll to position [32, 0]
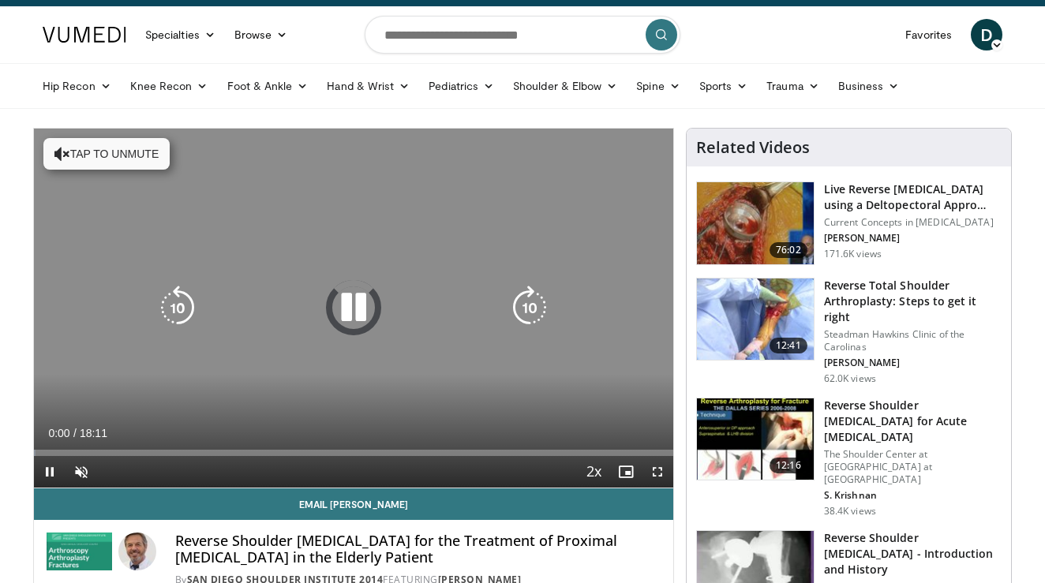
click at [111, 159] on button "Tap to unmute" at bounding box center [106, 154] width 126 height 32
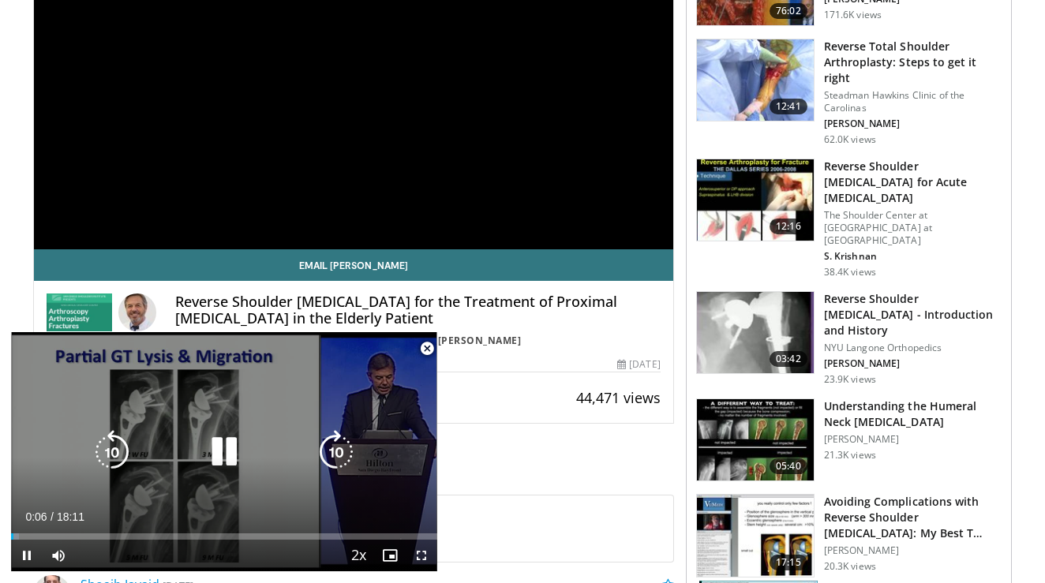
scroll to position [272, 0]
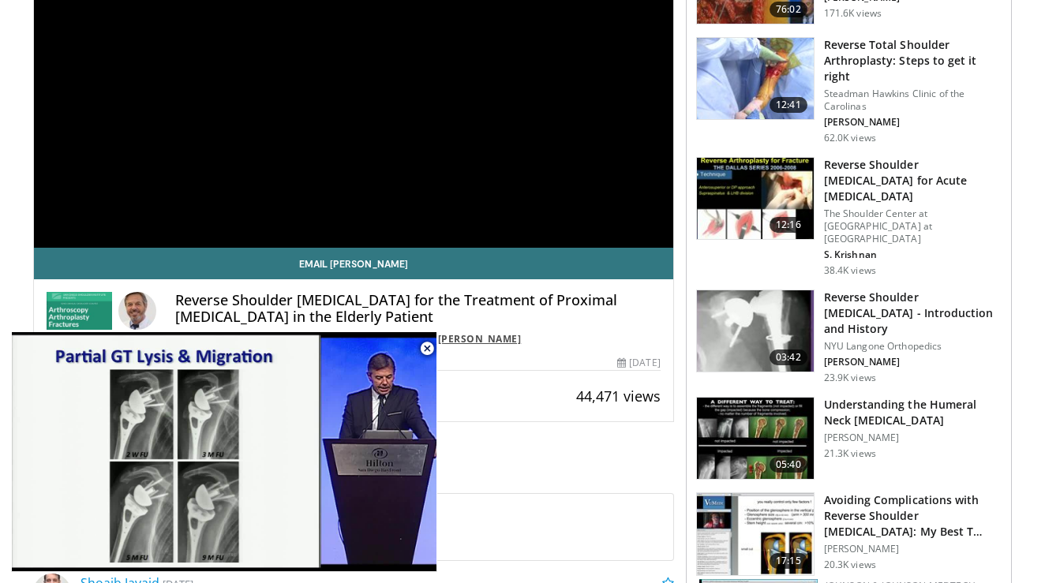
click at [522, 340] on link "[PERSON_NAME]" at bounding box center [480, 338] width 84 height 13
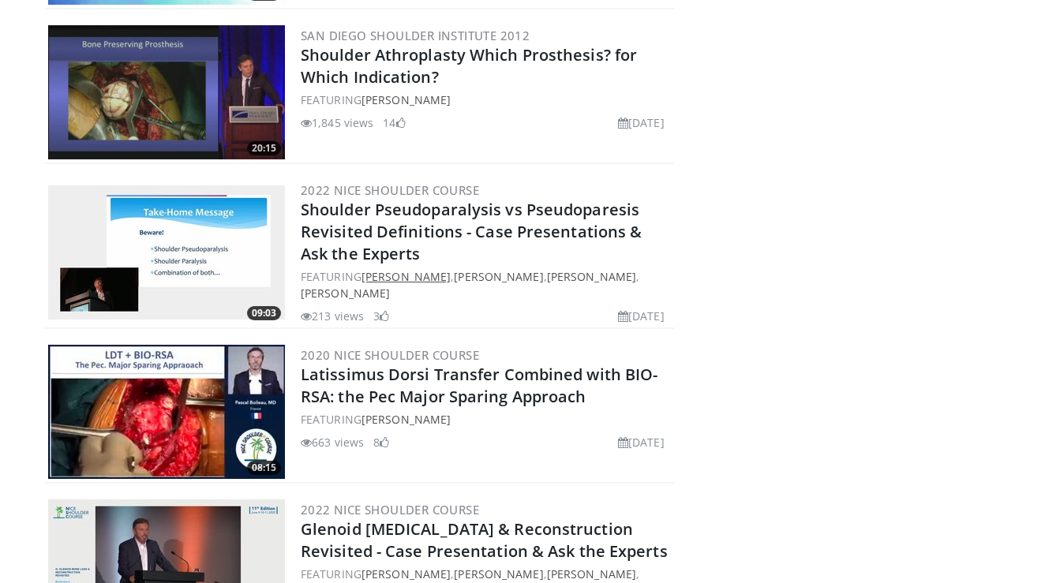
scroll to position [9968, 0]
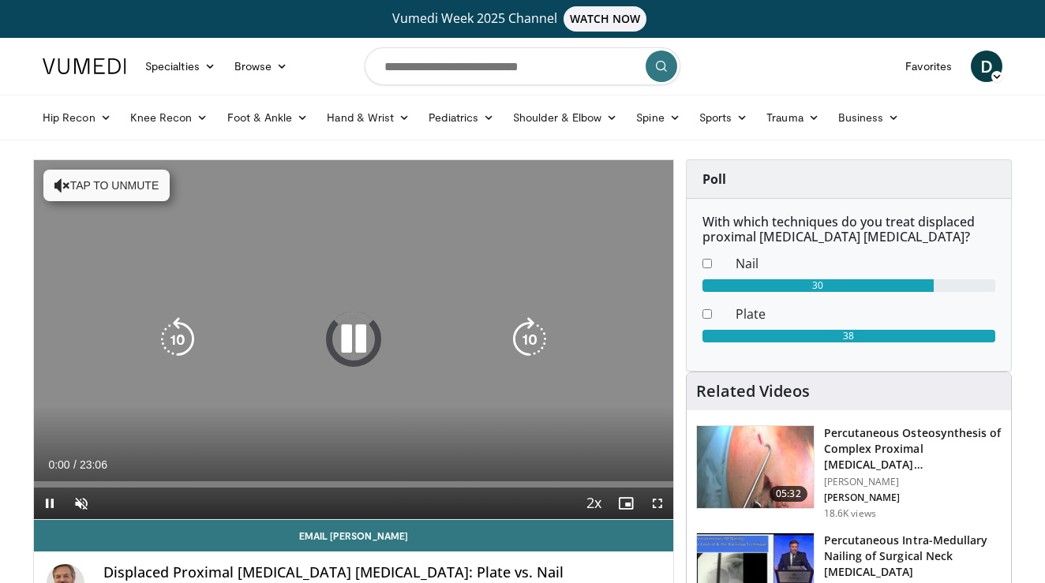
click at [99, 189] on button "Tap to unmute" at bounding box center [106, 186] width 126 height 32
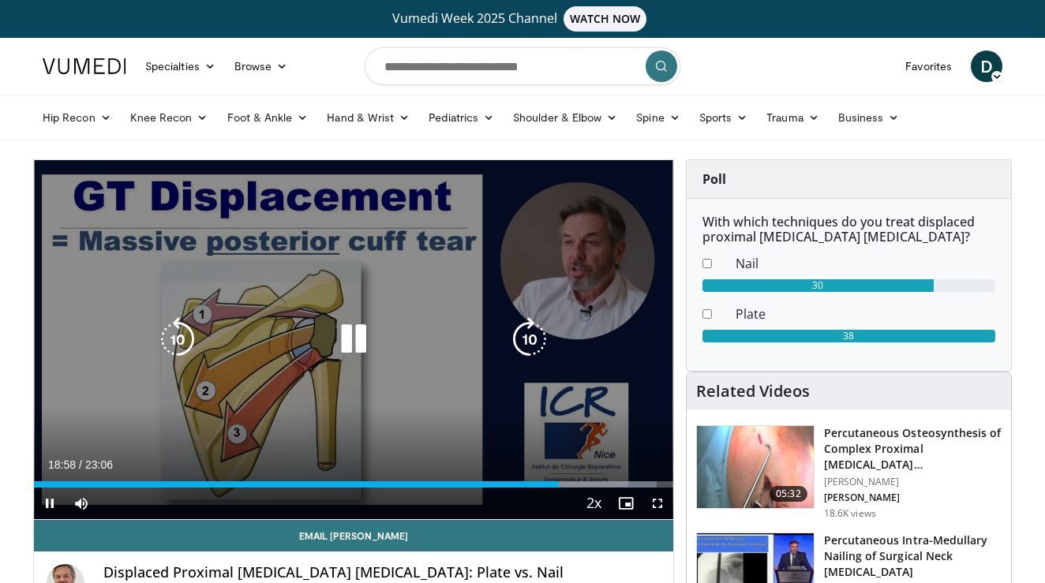
click at [452, 453] on div "10 seconds Tap to unmute" at bounding box center [353, 339] width 639 height 359
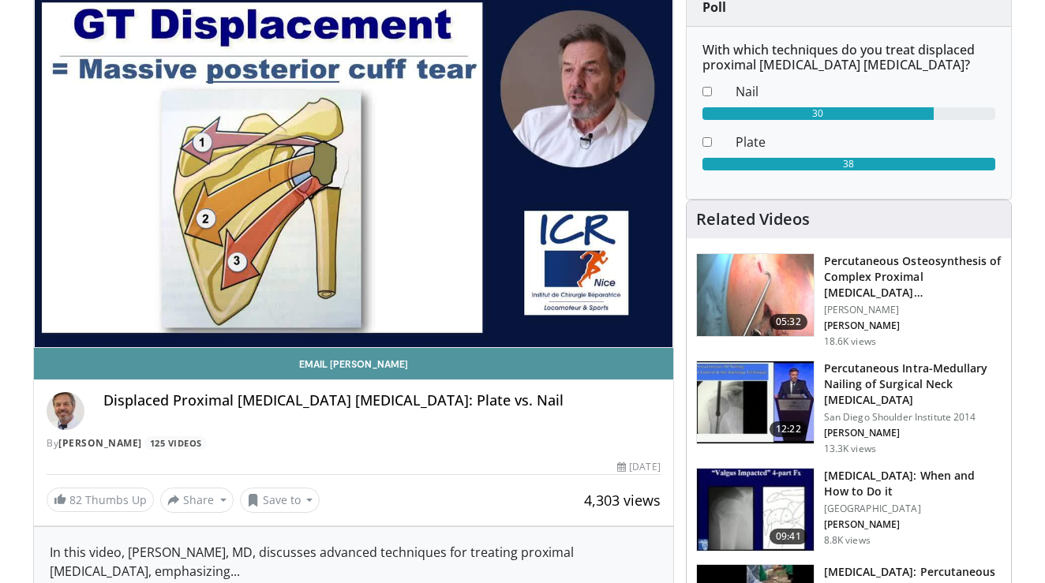
scroll to position [174, 0]
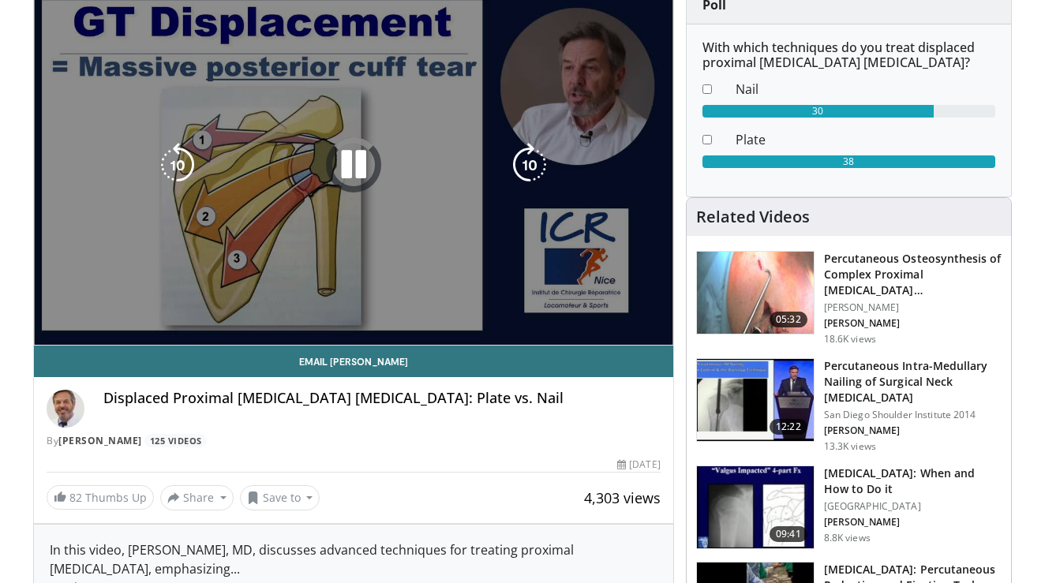
click at [339, 163] on icon "Video Player" at bounding box center [353, 165] width 44 height 44
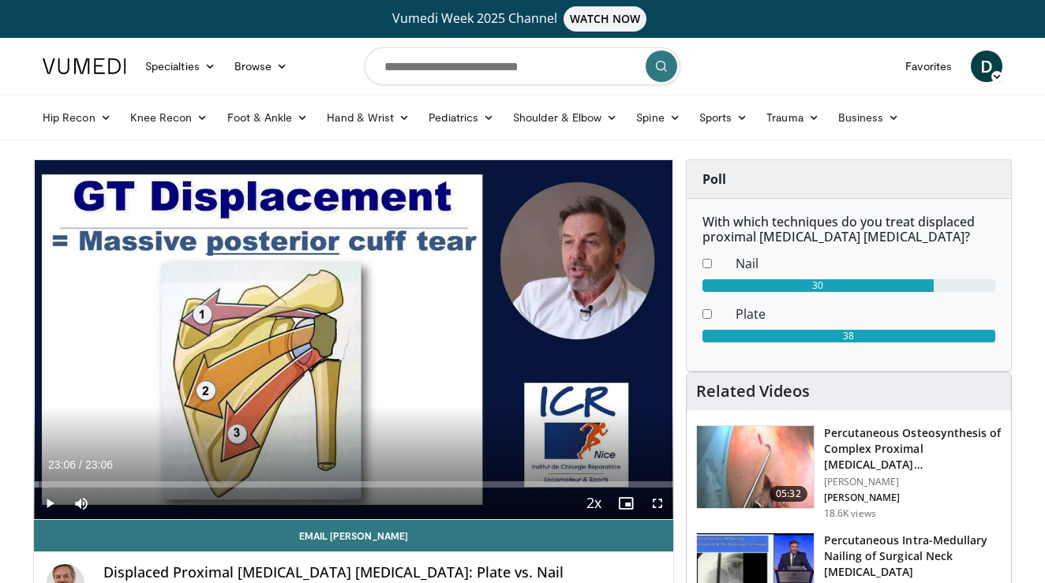
scroll to position [0, 0]
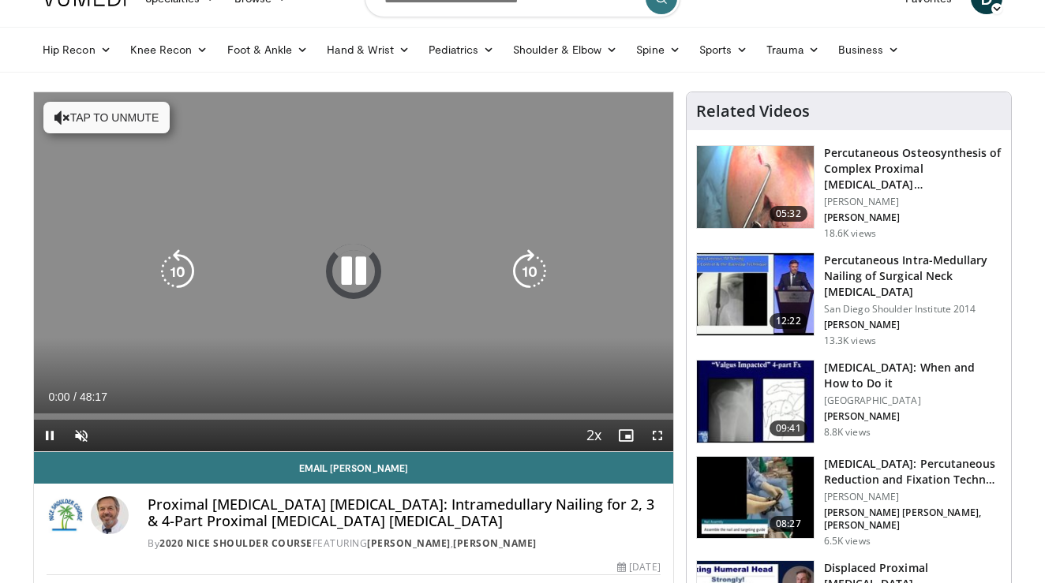
scroll to position [69, 0]
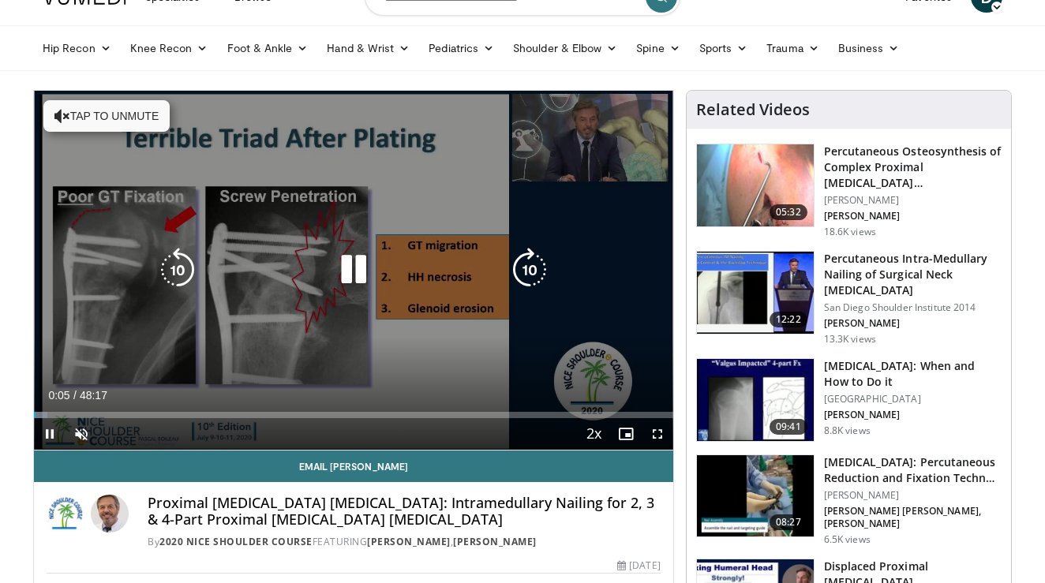
click at [402, 257] on div "Video Player" at bounding box center [354, 270] width 384 height 32
click at [350, 269] on icon "Video Player" at bounding box center [353, 270] width 44 height 44
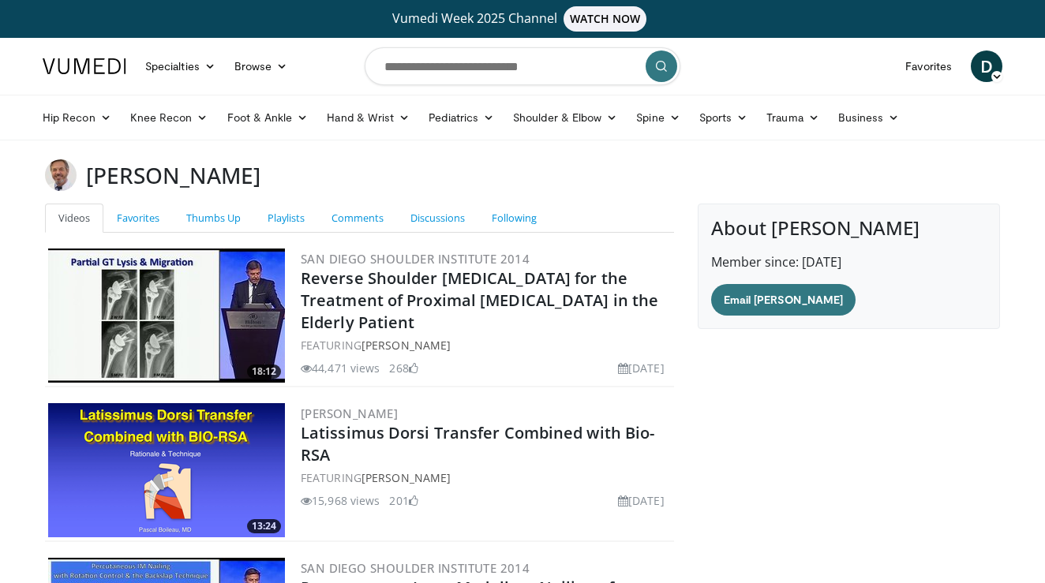
scroll to position [9968, 0]
